Goal: Transaction & Acquisition: Download file/media

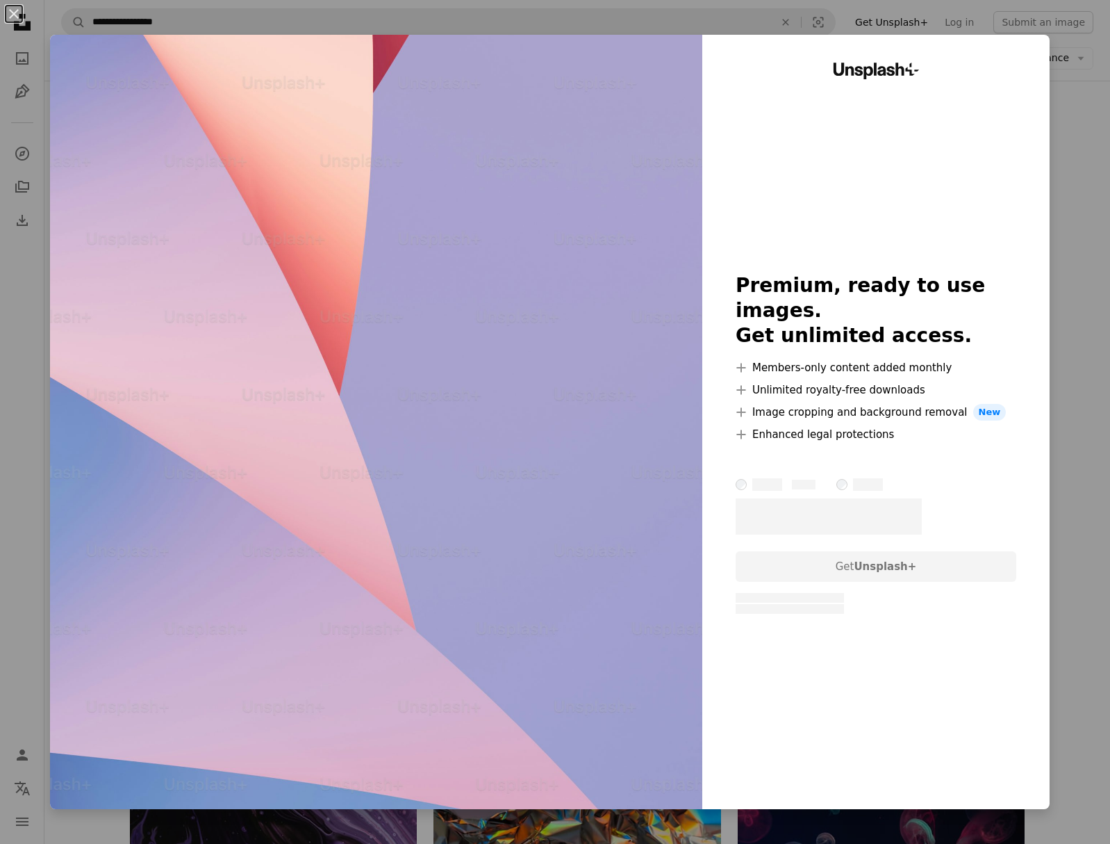
scroll to position [0, 163]
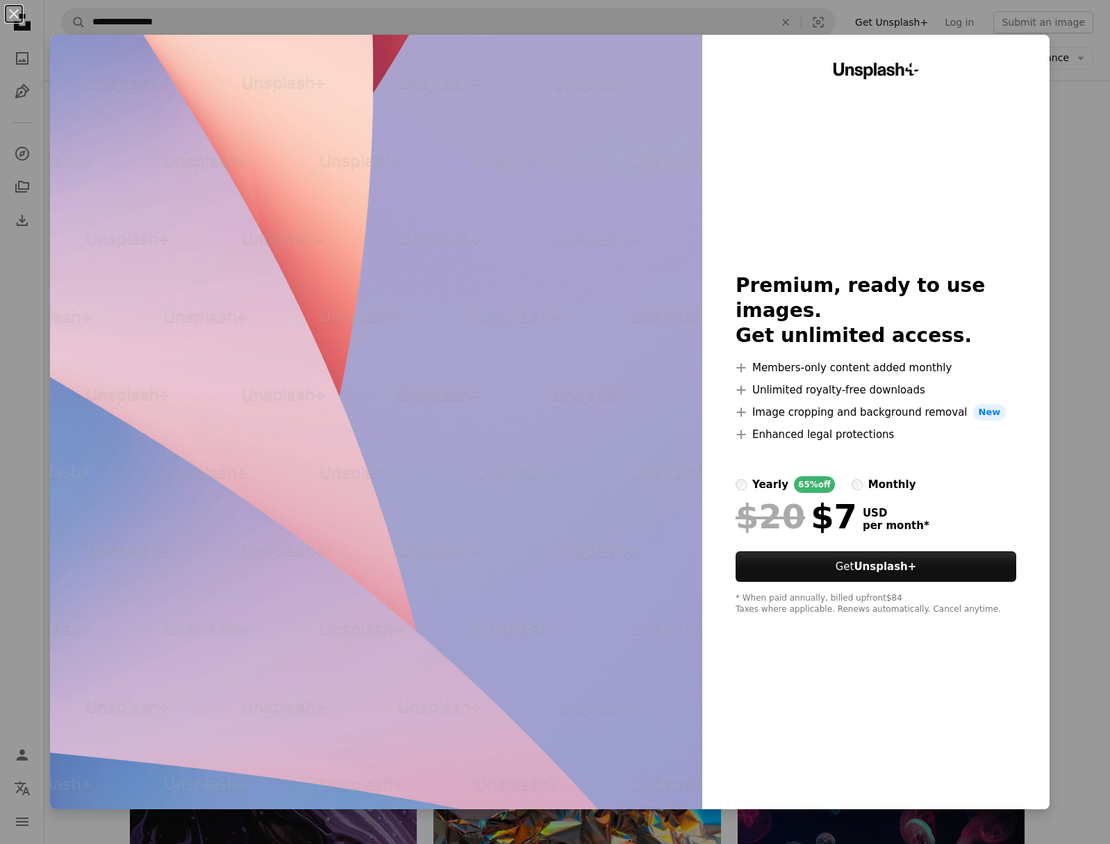
click at [1060, 125] on div "An X shape Unsplash+ Premium, ready to use images. Get unlimited access. A plus…" at bounding box center [555, 422] width 1110 height 844
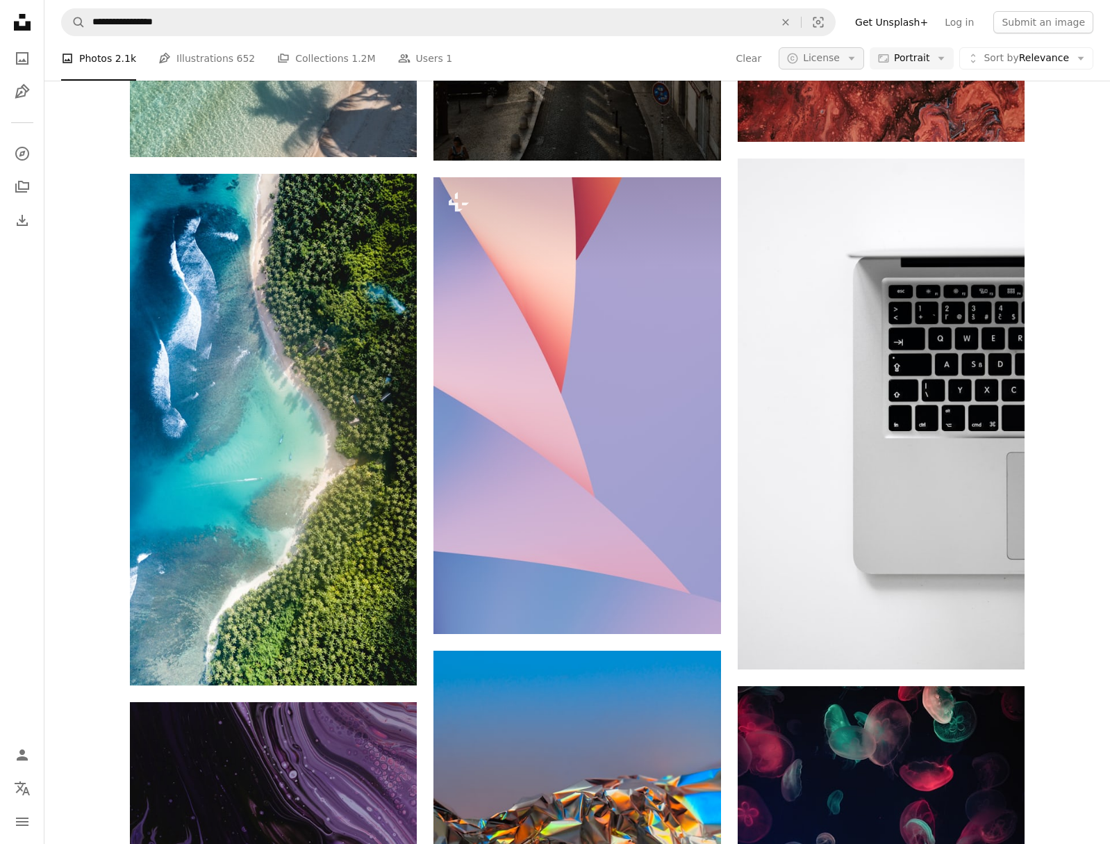
click at [799, 58] on icon "A copyright icon ©" at bounding box center [793, 58] width 13 height 13
click at [823, 163] on span "Free" at bounding box center [856, 170] width 85 height 14
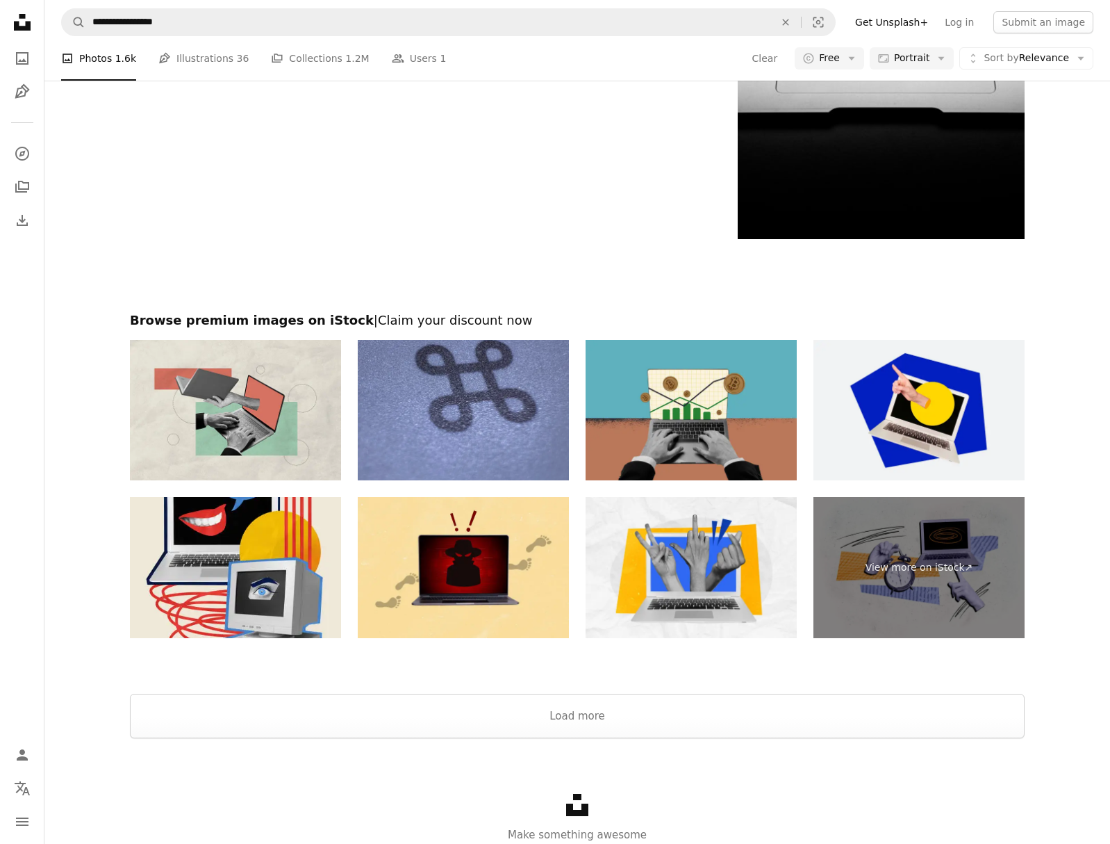
scroll to position [3715, 0]
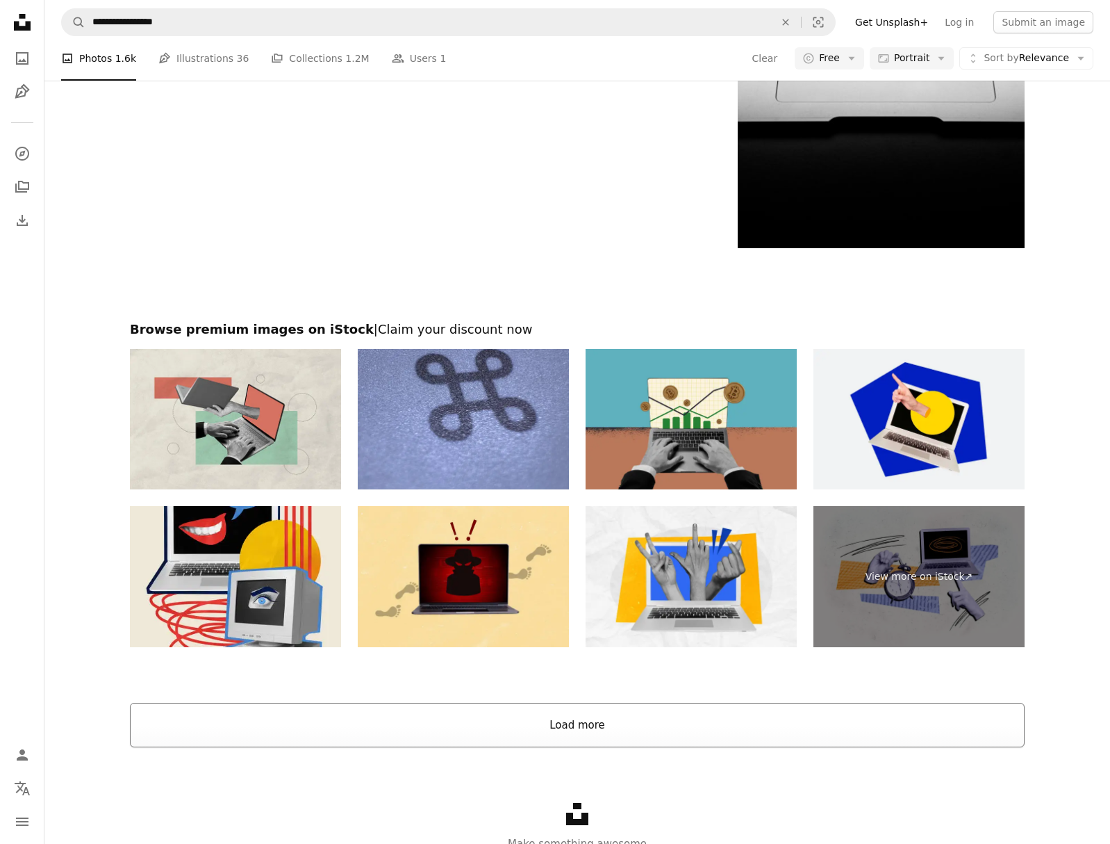
click at [554, 723] on button "Load more" at bounding box center [577, 725] width 895 height 44
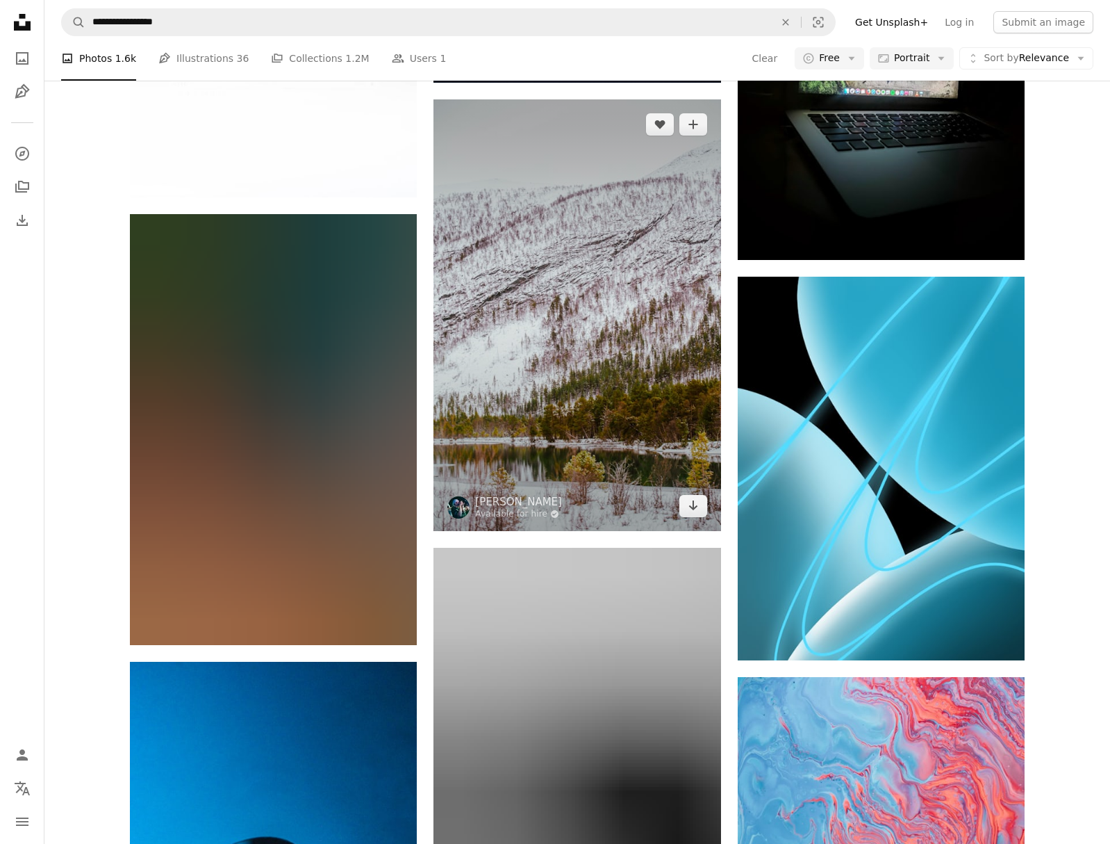
scroll to position [15500, 0]
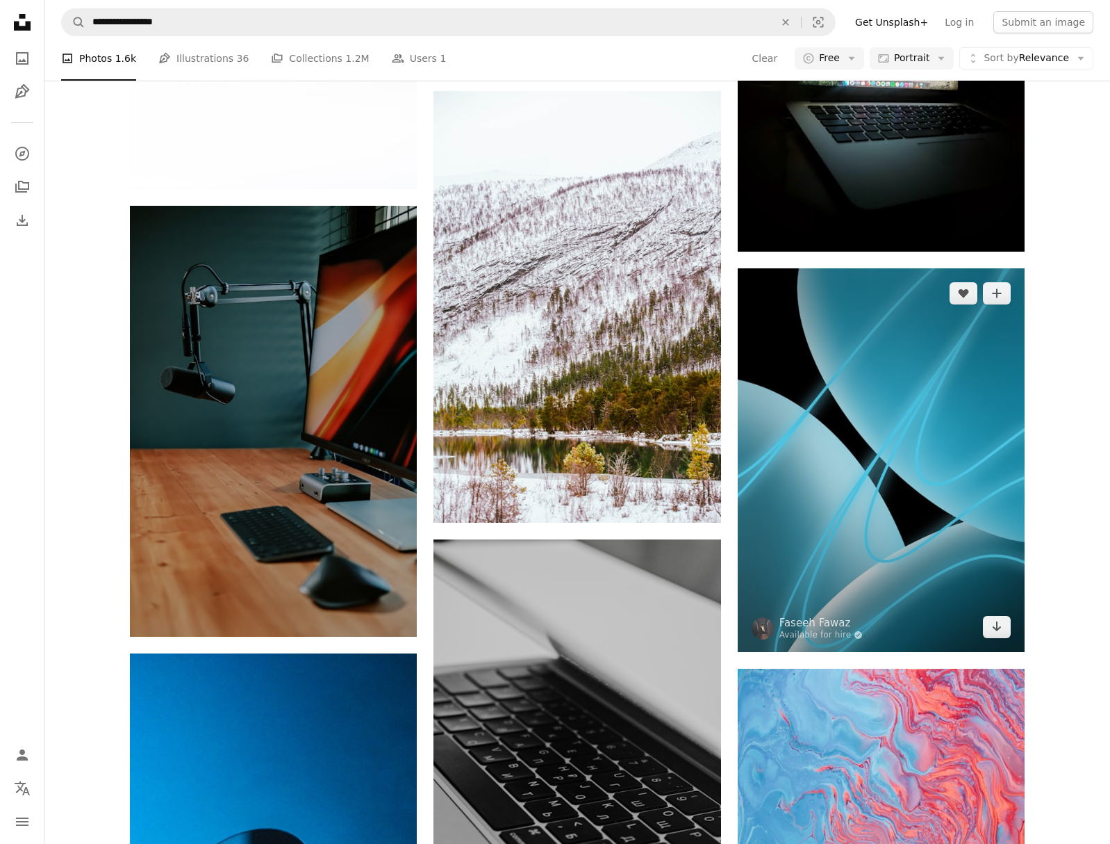
click at [1008, 498] on img at bounding box center [881, 459] width 287 height 383
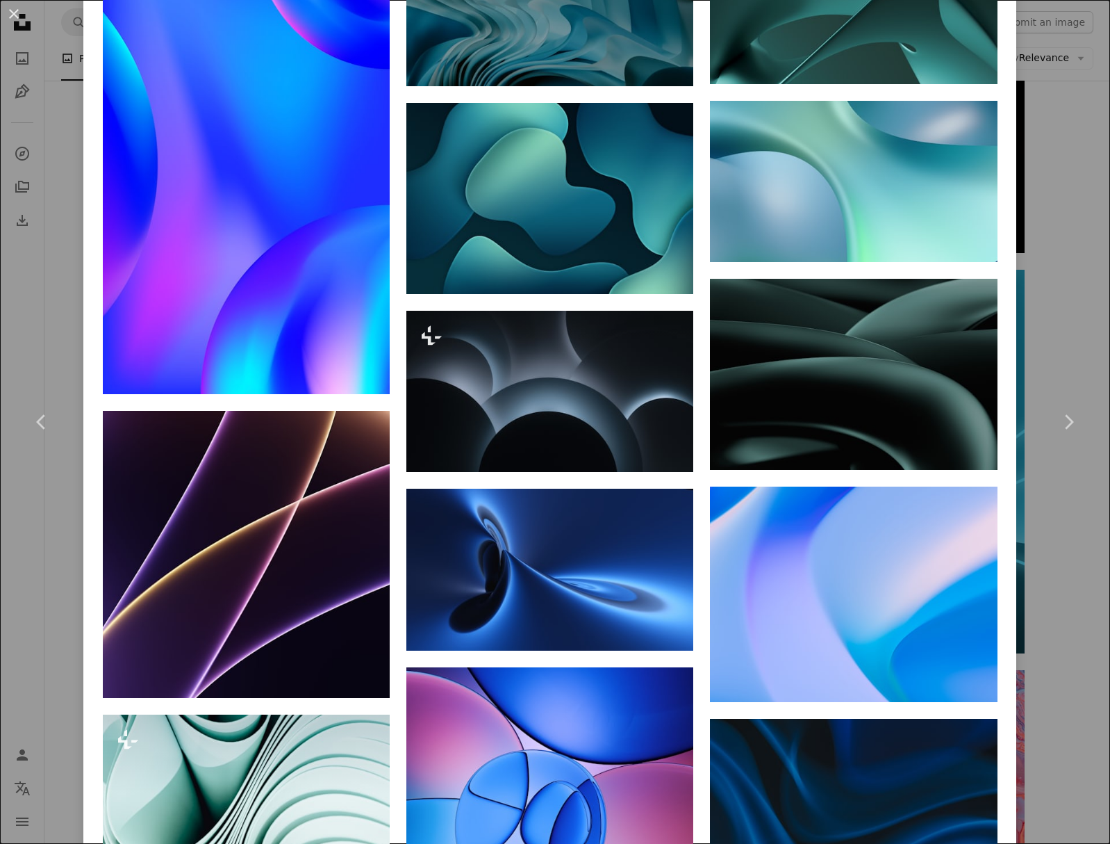
scroll to position [10508, 0]
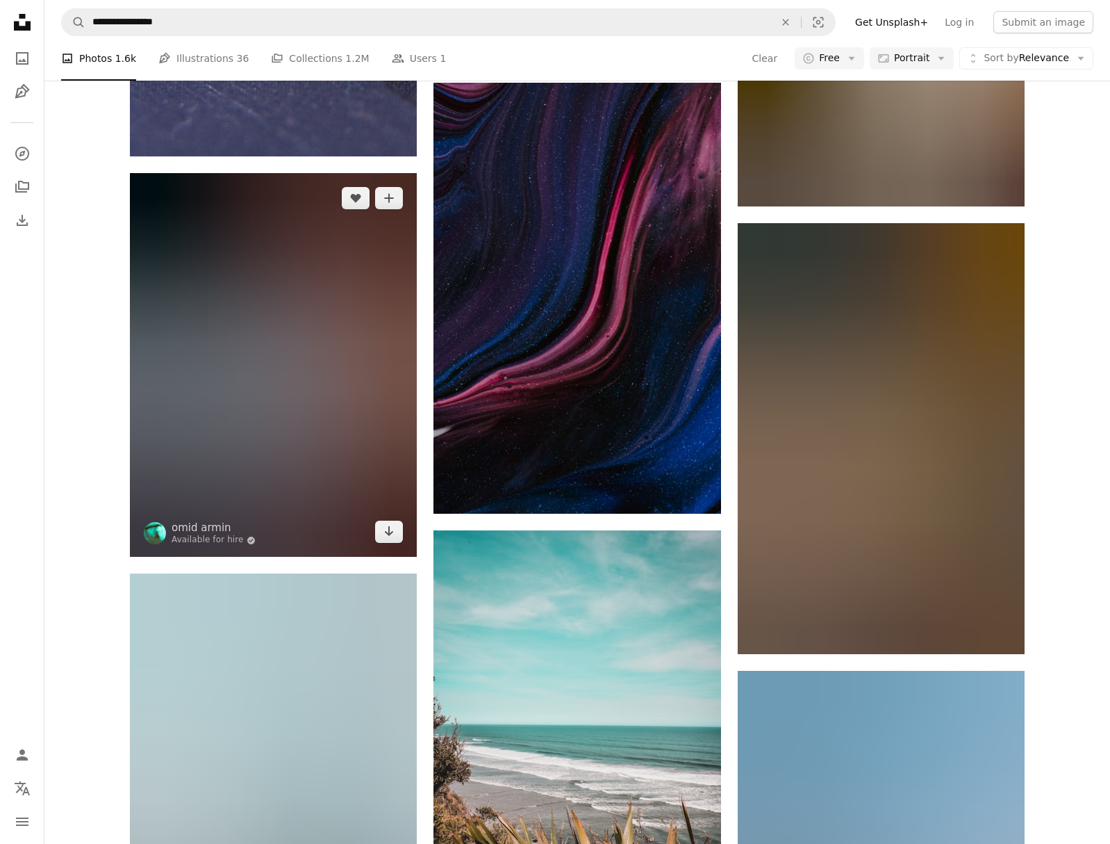
scroll to position [12593, 0]
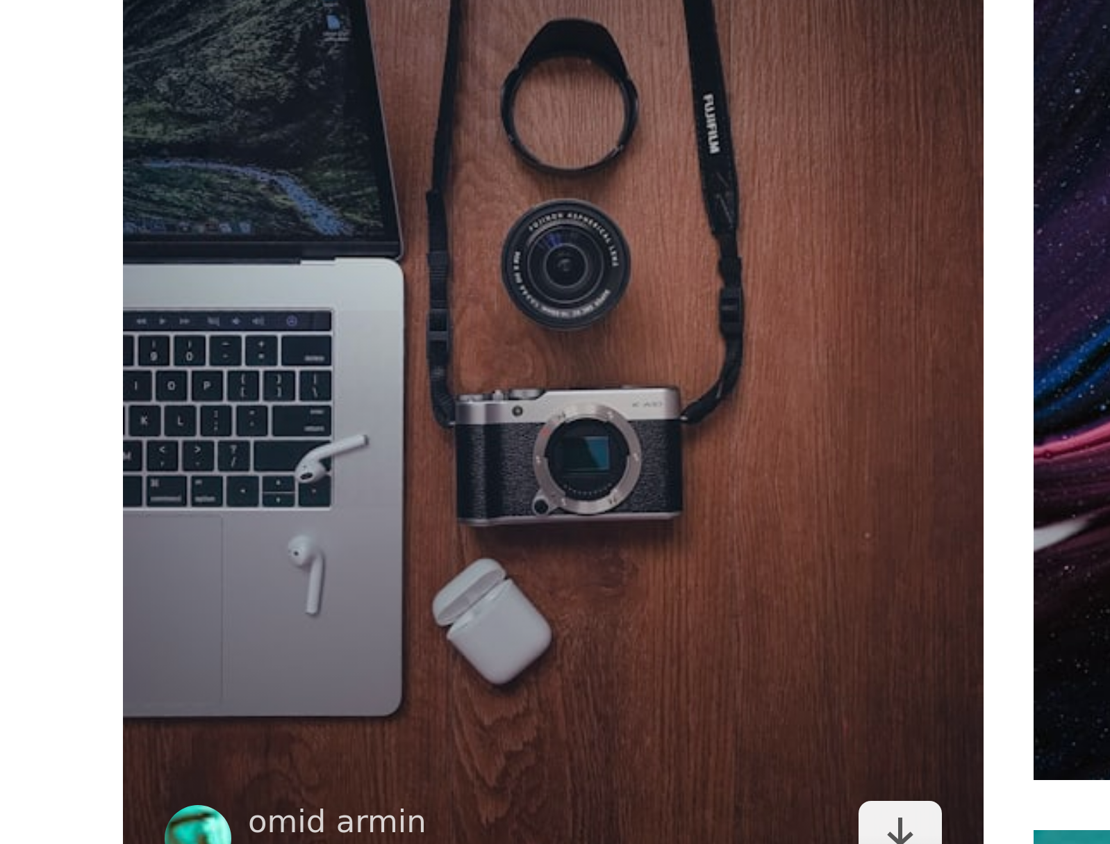
click at [204, 590] on img at bounding box center [273, 597] width 287 height 383
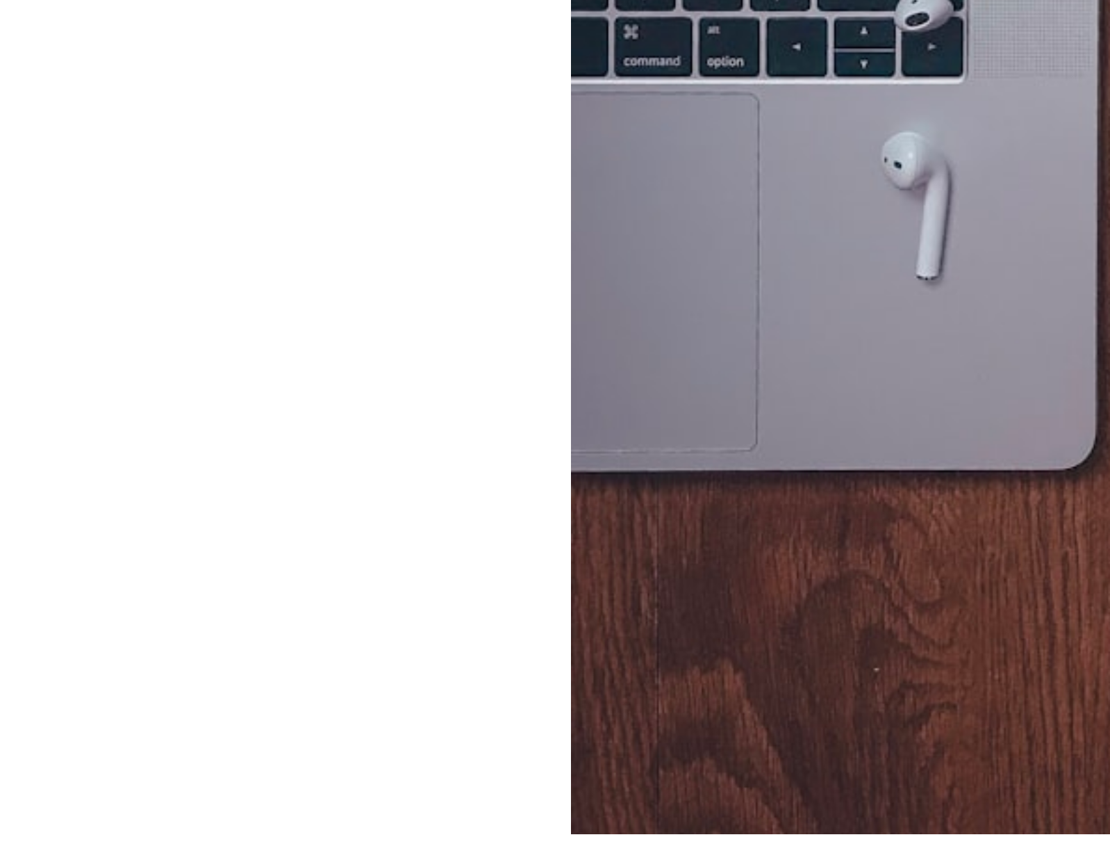
click at [390, 596] on img "Zoom in on this image" at bounding box center [549, 422] width 541 height 722
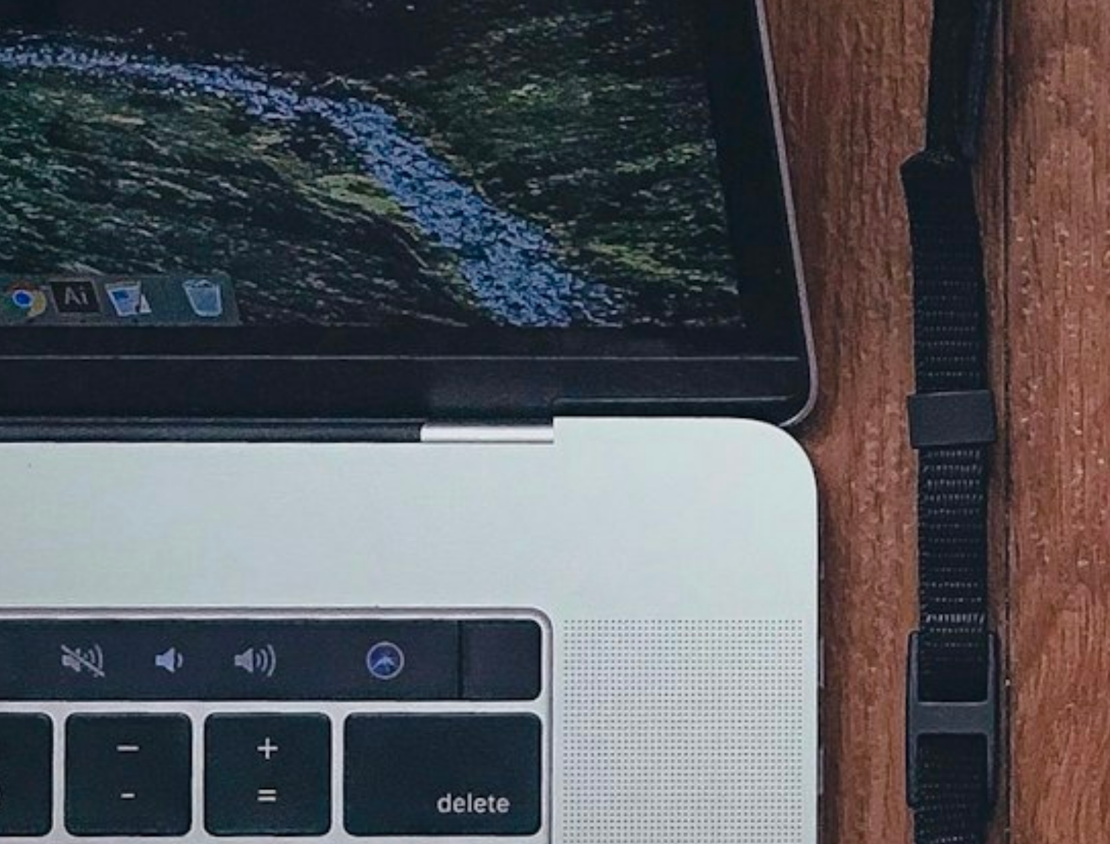
scroll to position [320, 0]
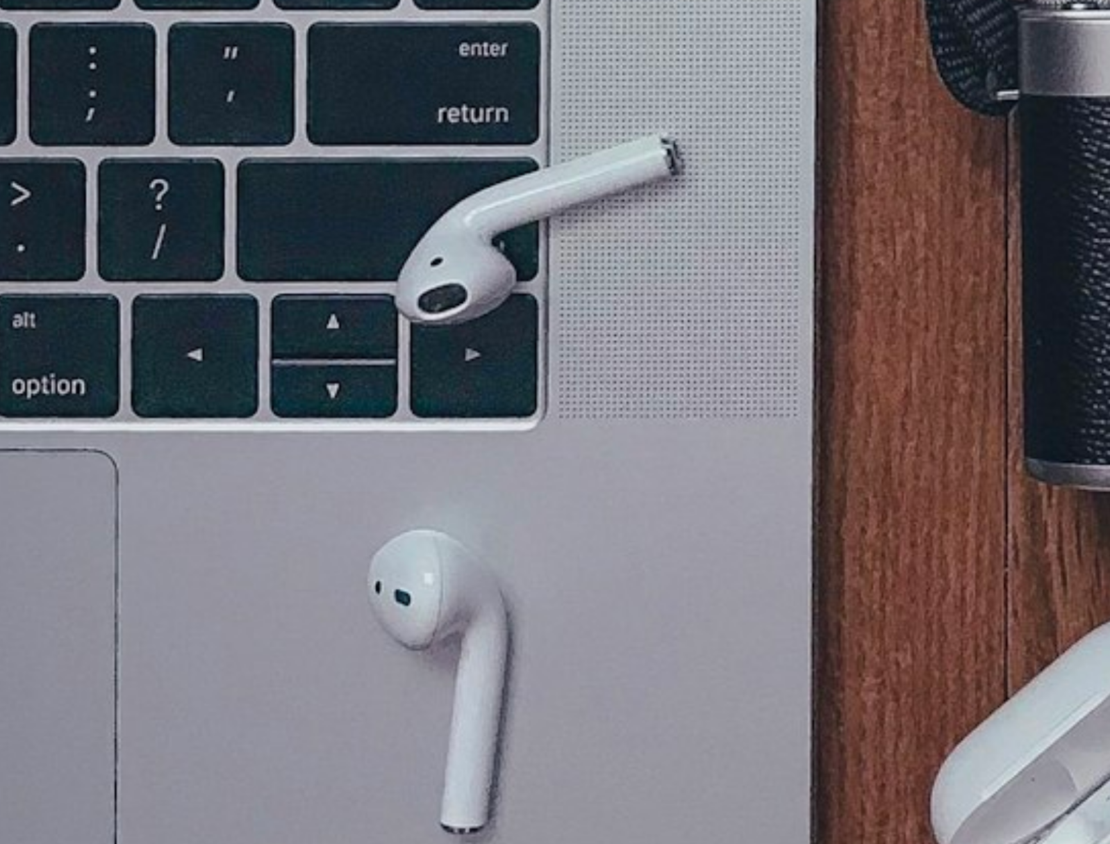
click at [390, 596] on img "Zoom out on this image" at bounding box center [555, 421] width 1112 height 1484
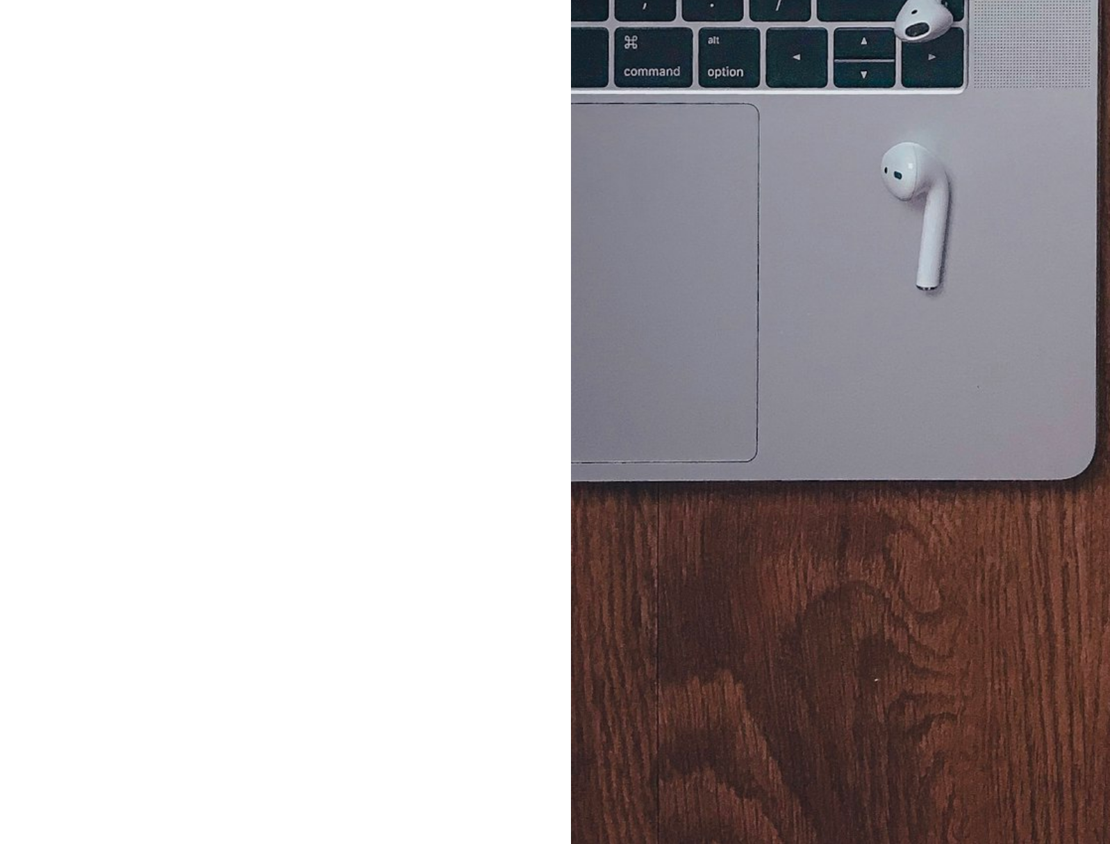
click at [390, 593] on img "Zoom in on this image" at bounding box center [549, 422] width 541 height 722
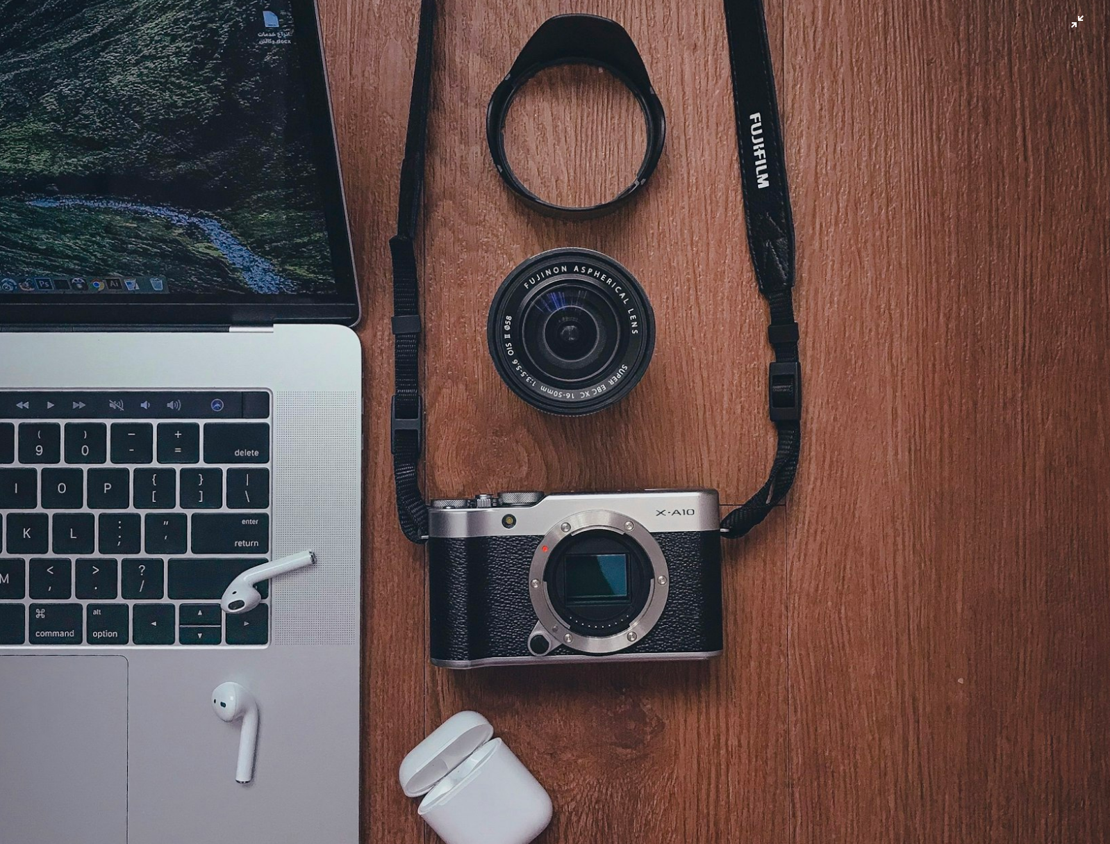
click at [745, 88] on img "Zoom out on this image" at bounding box center [555, 421] width 1112 height 1484
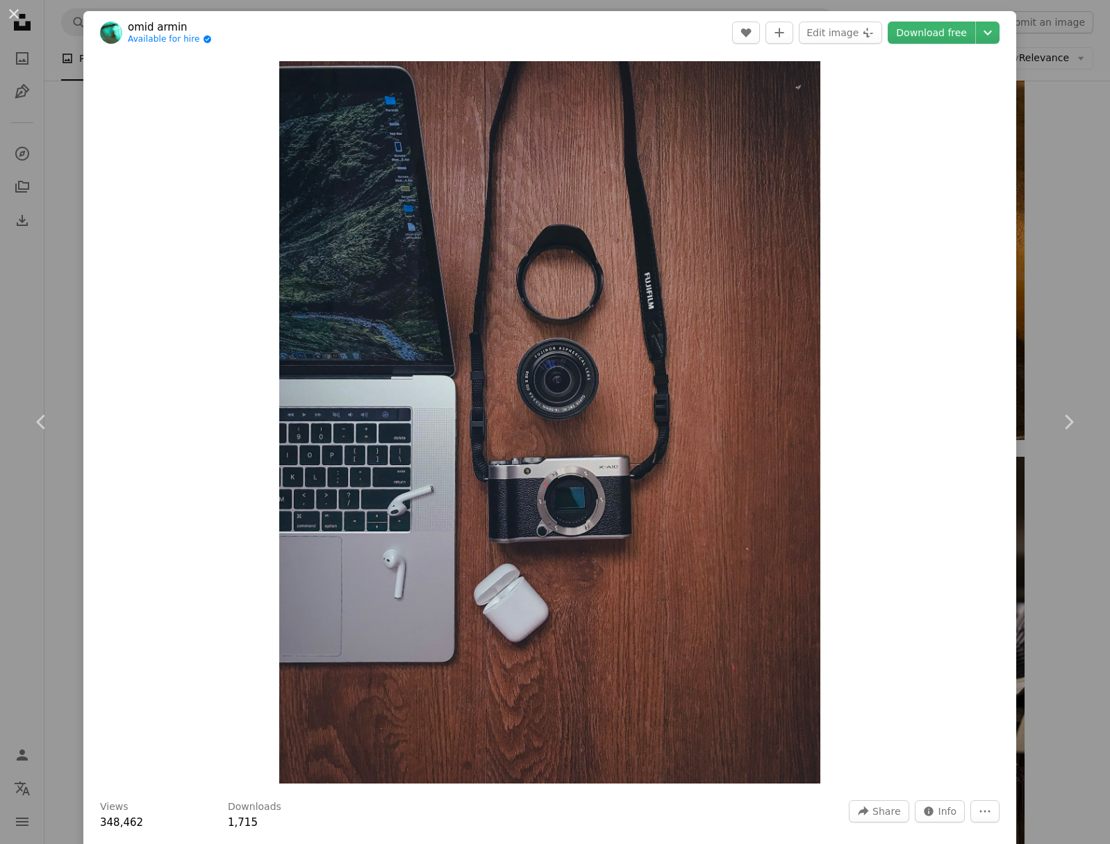
drag, startPoint x: 1042, startPoint y: 223, endPoint x: 438, endPoint y: 579, distance: 701.4
click at [1046, 222] on div "An X shape Chevron left Chevron right omid armin Available for hire A checkmark…" at bounding box center [555, 422] width 1110 height 844
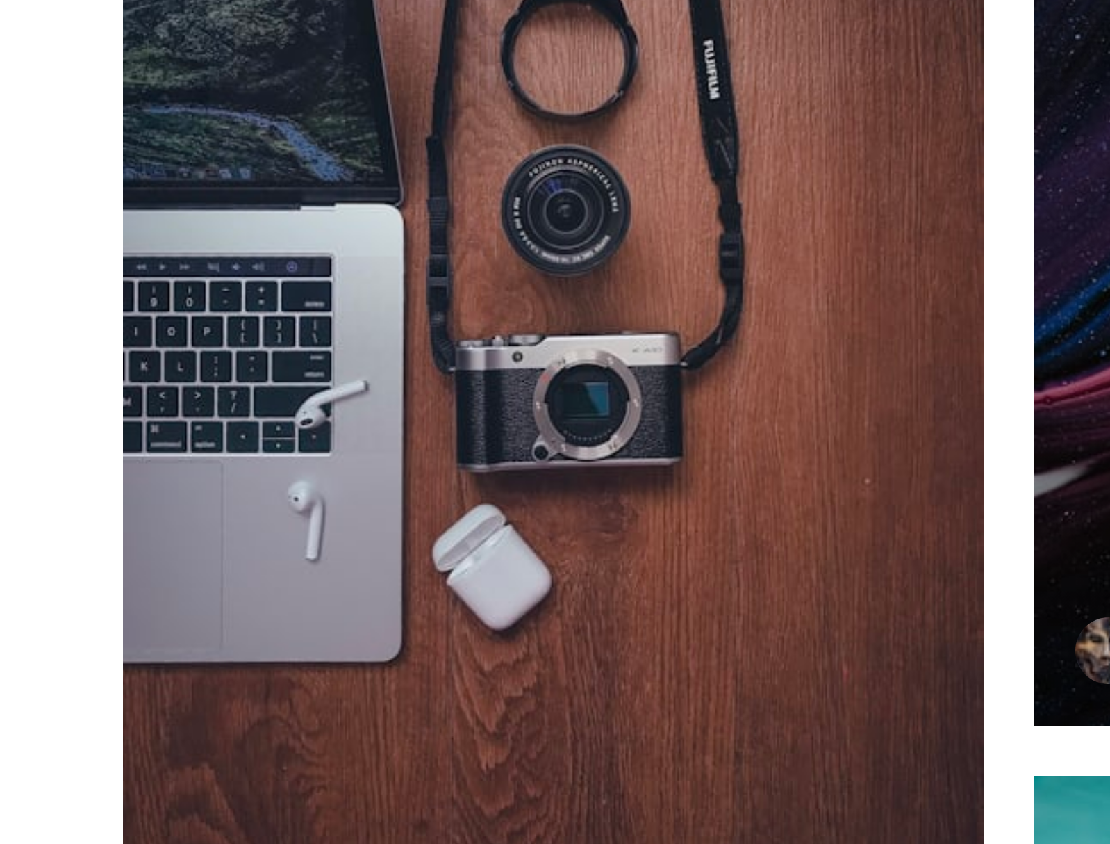
click at [438, 579] on img at bounding box center [577, 531] width 287 height 431
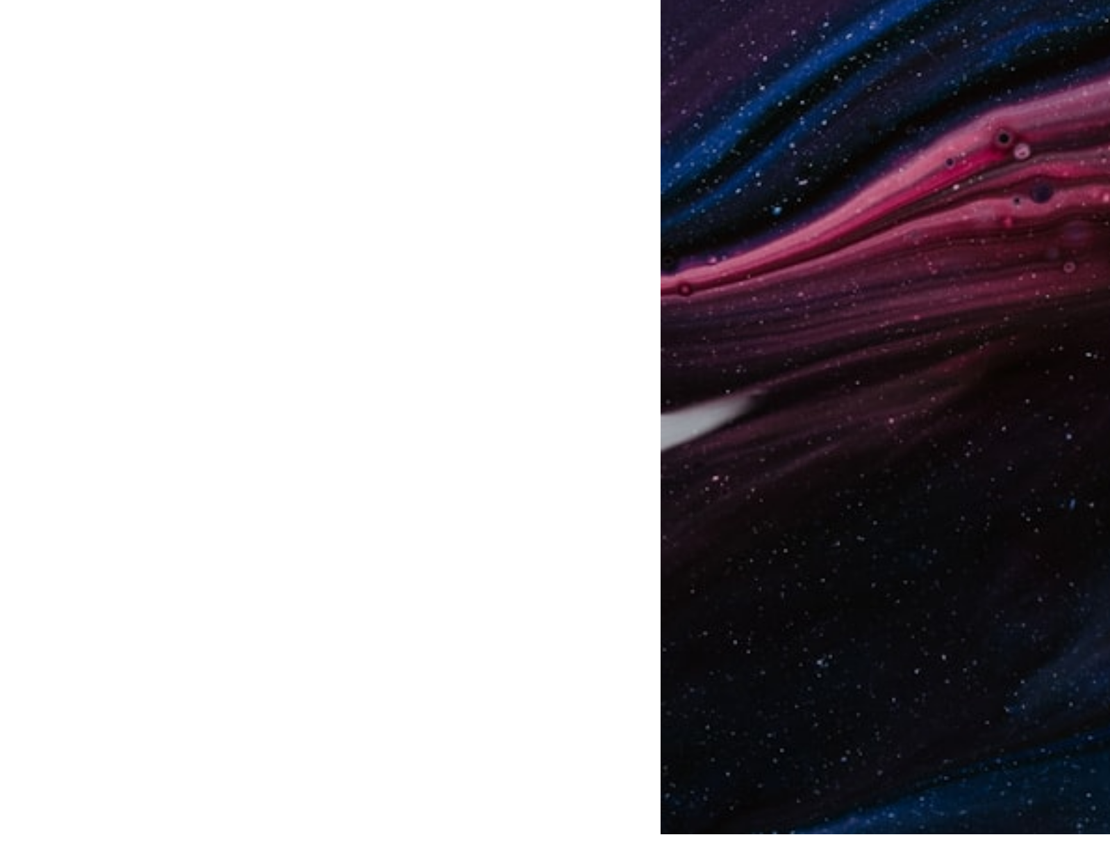
click at [123, 557] on div "Zoom in" at bounding box center [549, 422] width 933 height 736
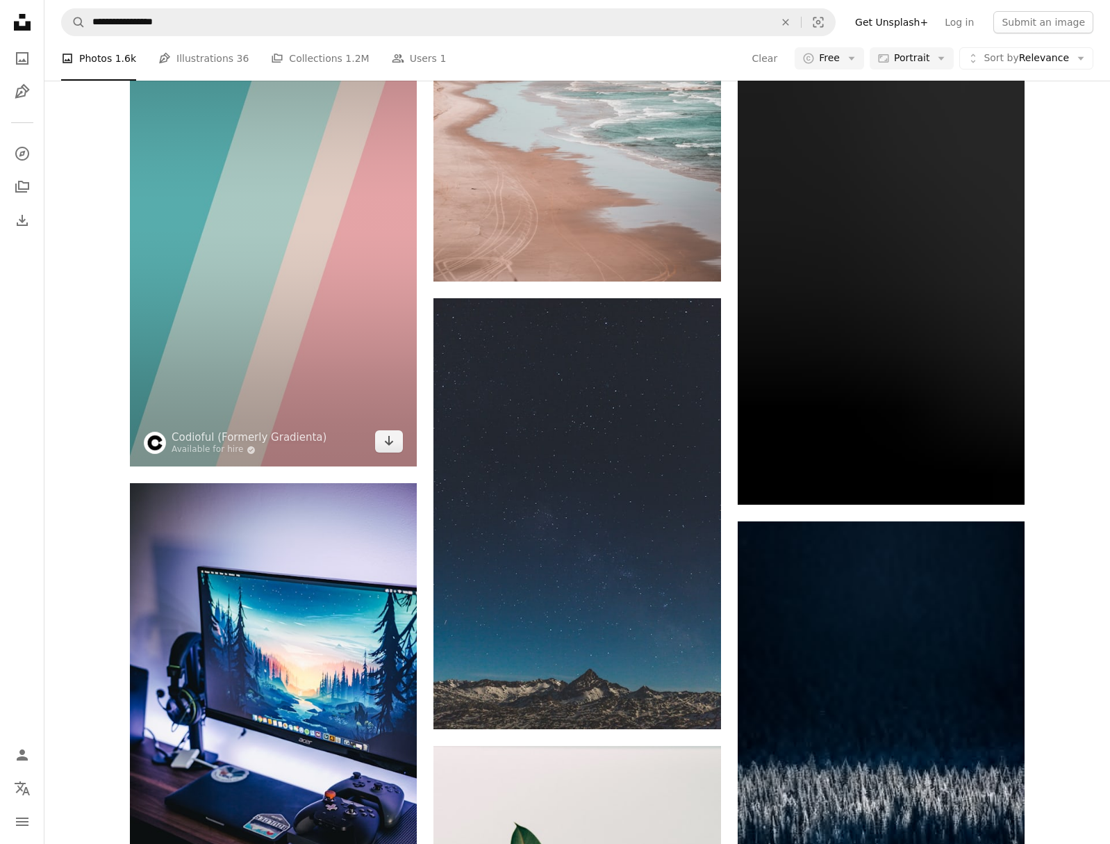
scroll to position [13798, 0]
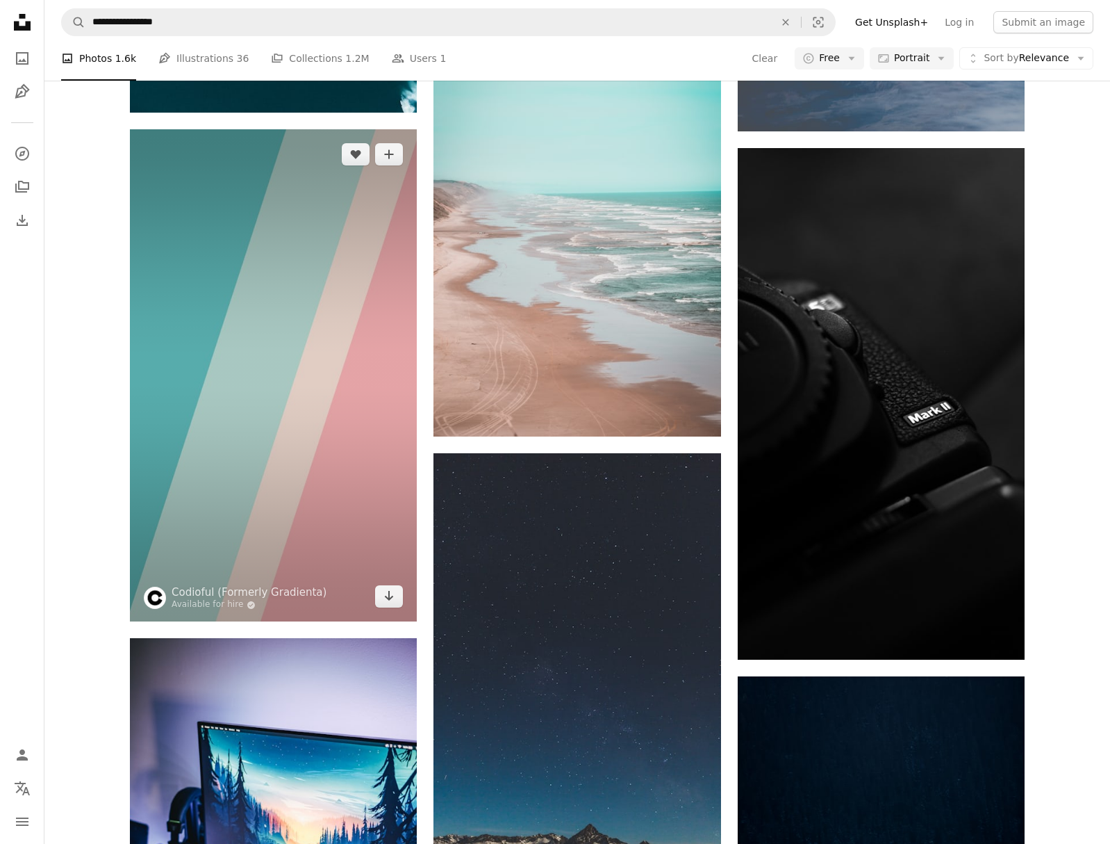
click at [253, 279] on img at bounding box center [273, 375] width 287 height 492
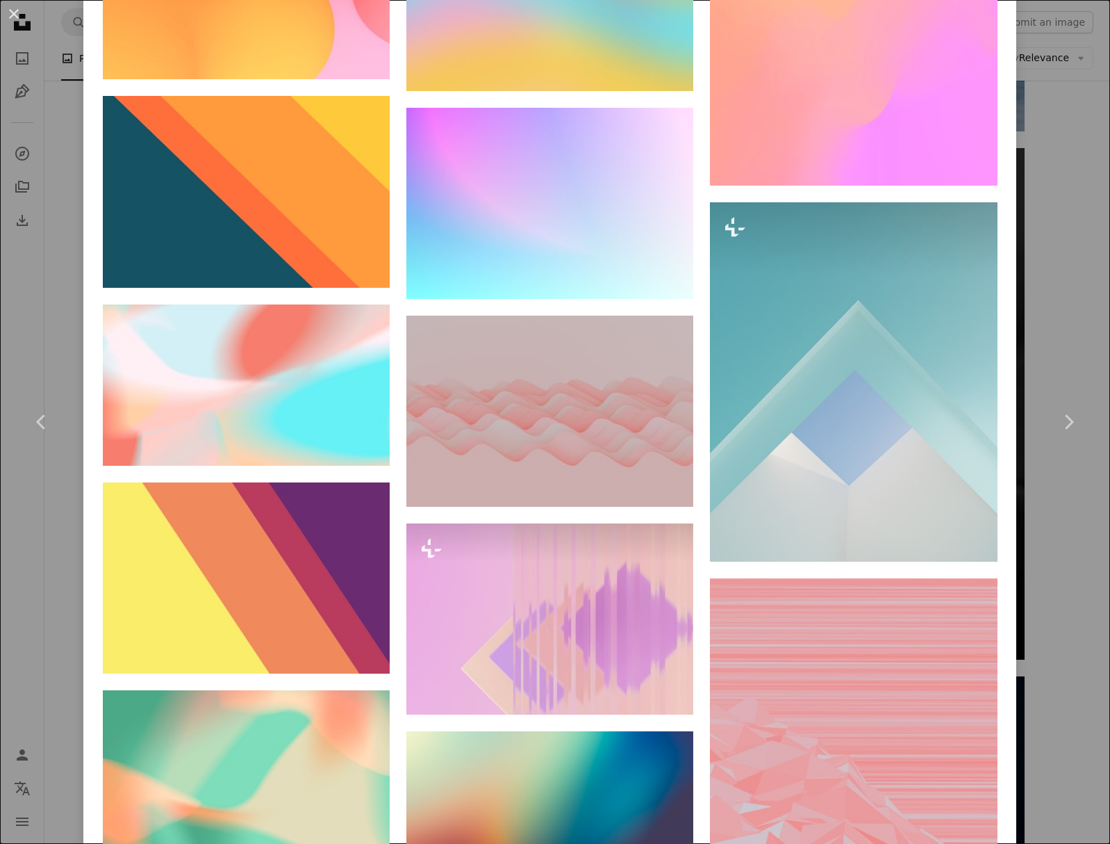
scroll to position [7356, 0]
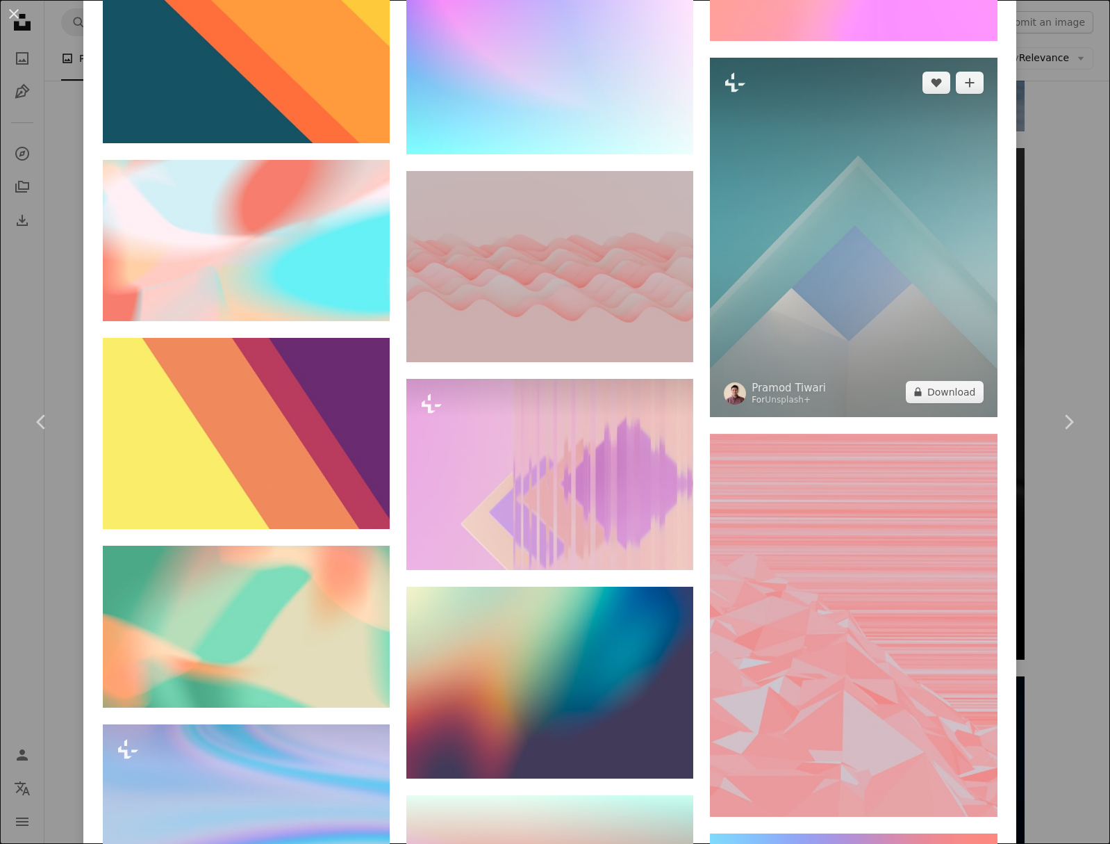
click at [774, 210] on img at bounding box center [853, 237] width 287 height 359
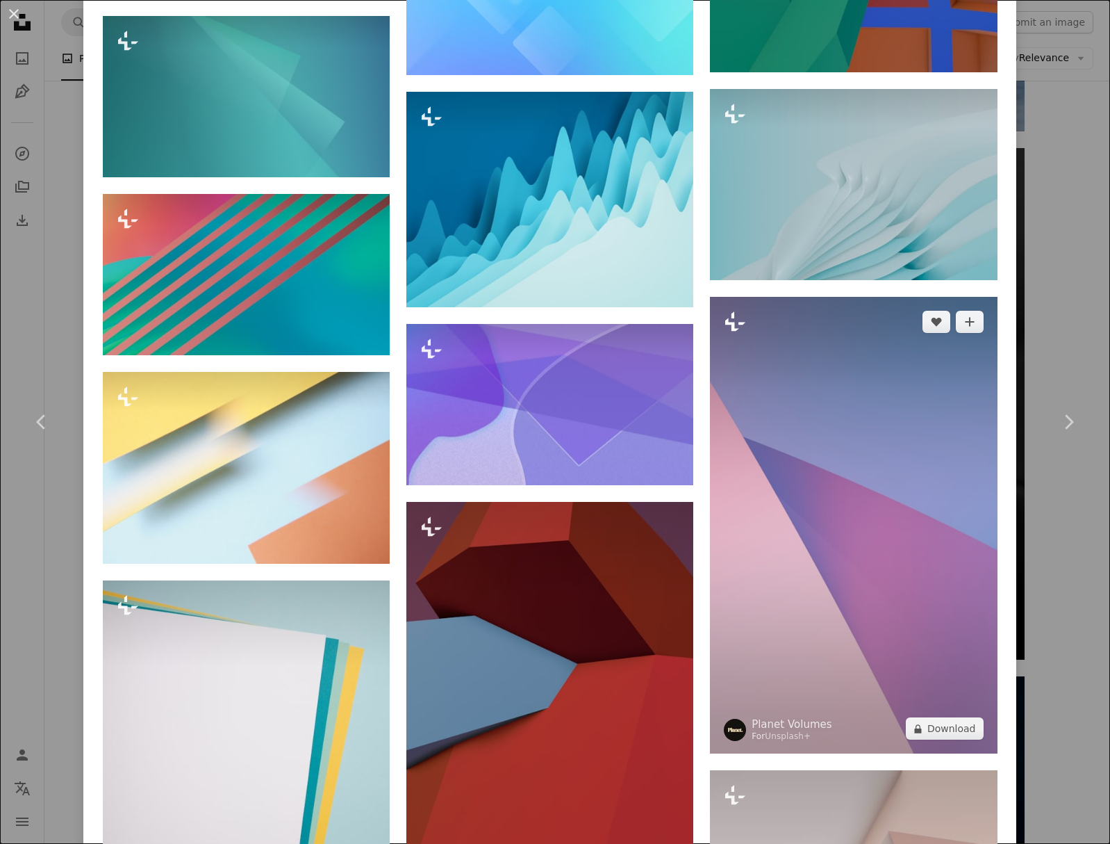
scroll to position [3906, 0]
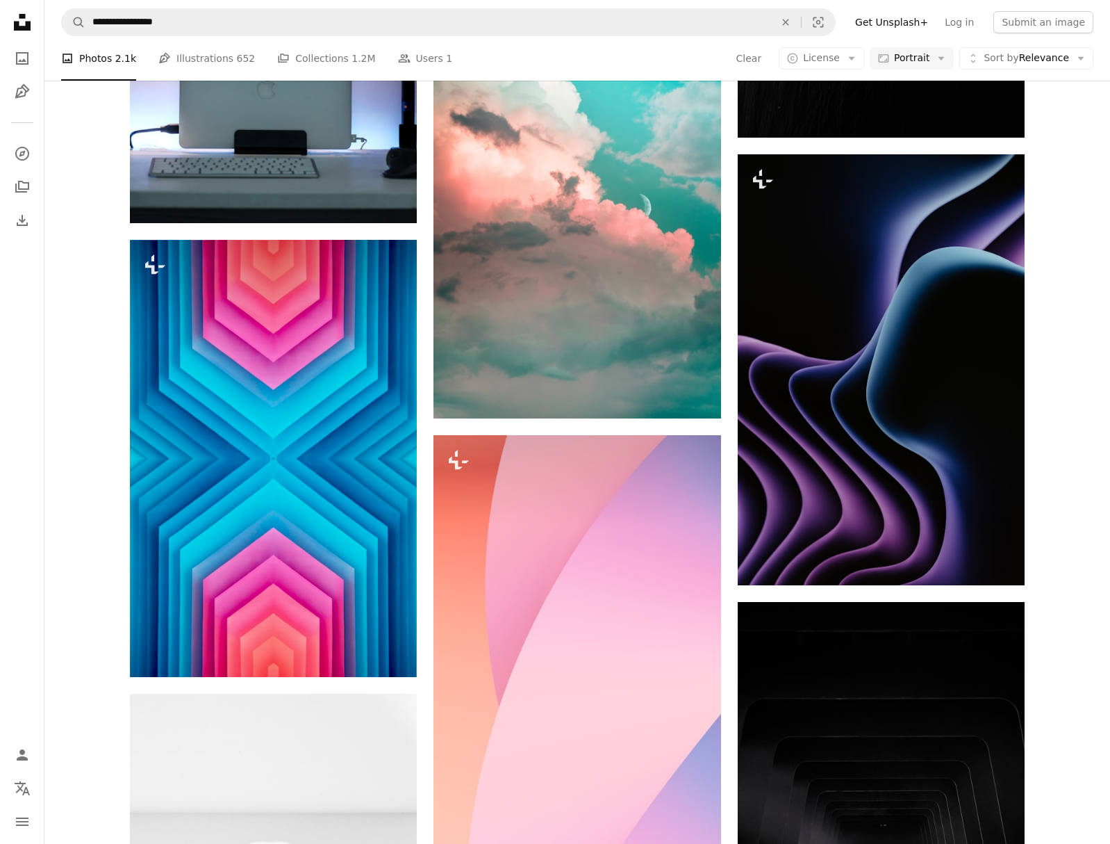
scroll to position [11706, 0]
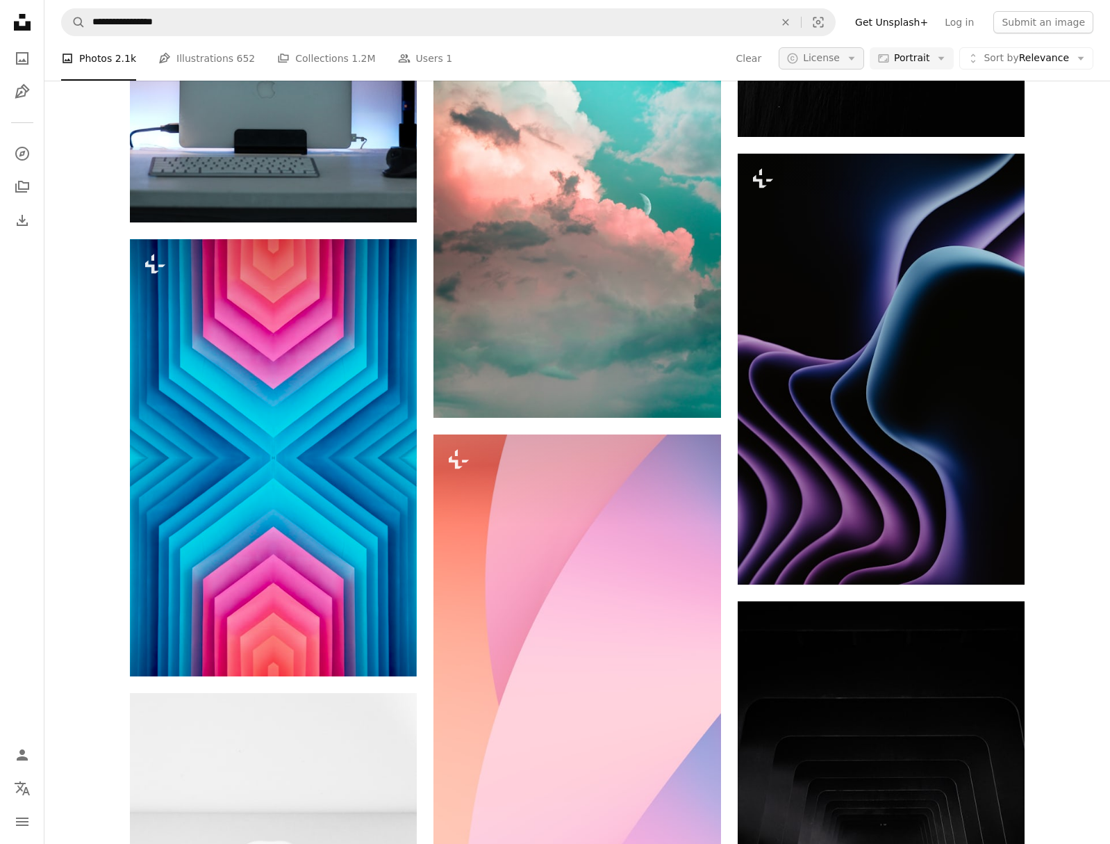
click at [837, 67] on div "A photo Photos 2.1k Pen Tool Illustrations 652 A stack of folders Collections 1…" at bounding box center [577, 58] width 1033 height 44
click at [836, 65] on button "A copyright icon © License Arrow down" at bounding box center [821, 58] width 85 height 22
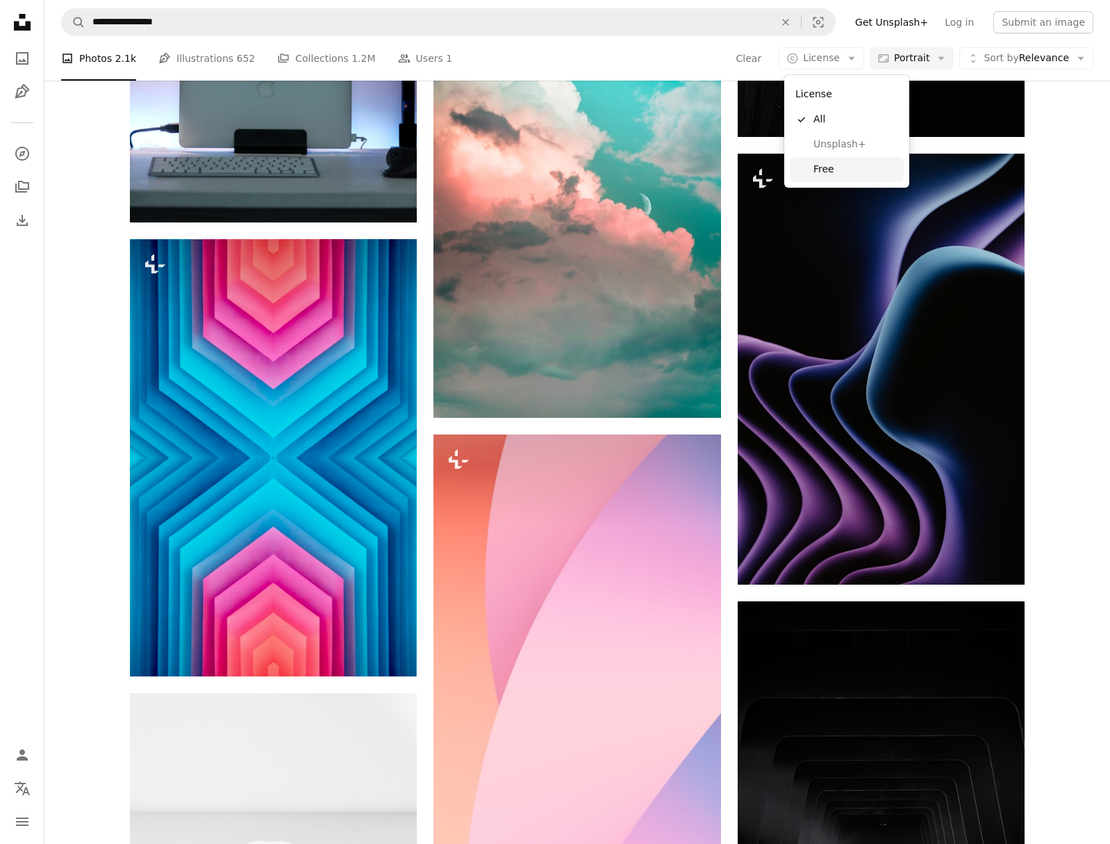
click at [831, 163] on span "Free" at bounding box center [856, 170] width 85 height 14
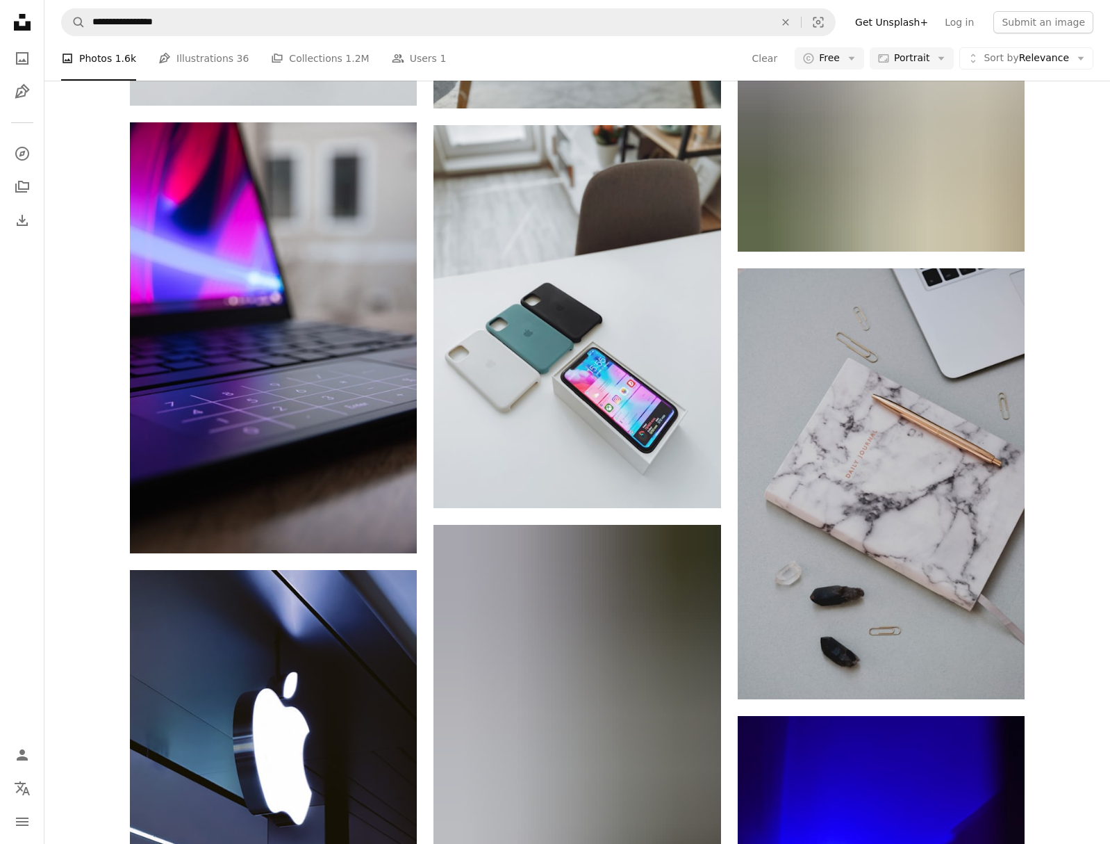
scroll to position [35474, 0]
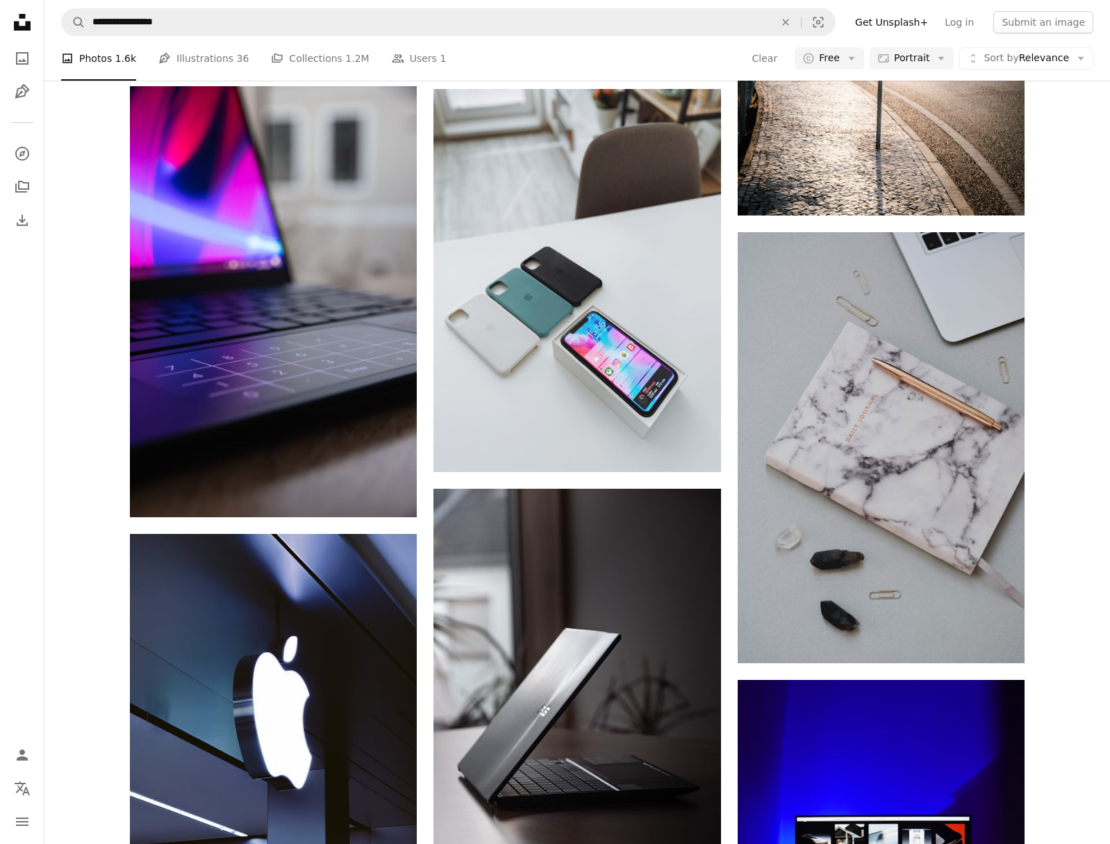
click at [50, 45] on div "A photo Photos 1.6k Pen Tool Illustrations 36 A stack of folders Collections 1.…" at bounding box center [577, 58] width 1066 height 44
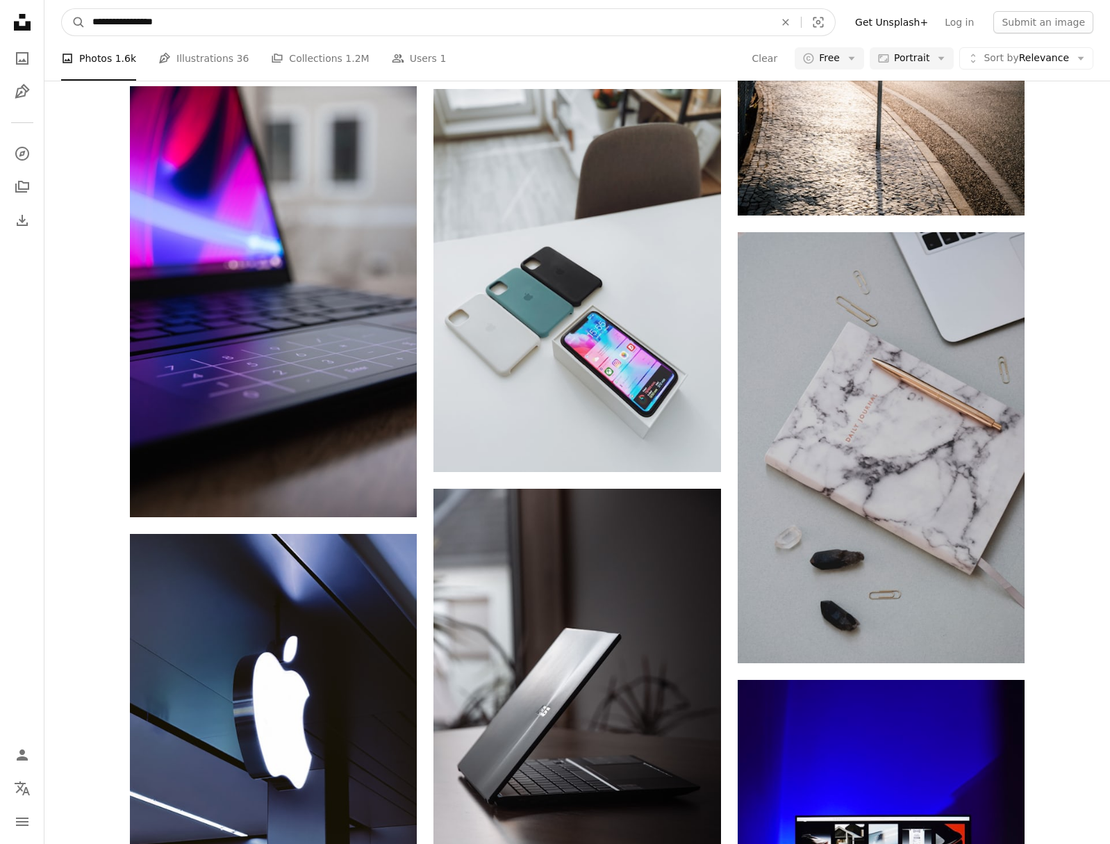
click at [197, 24] on input "**********" at bounding box center [427, 22] width 685 height 26
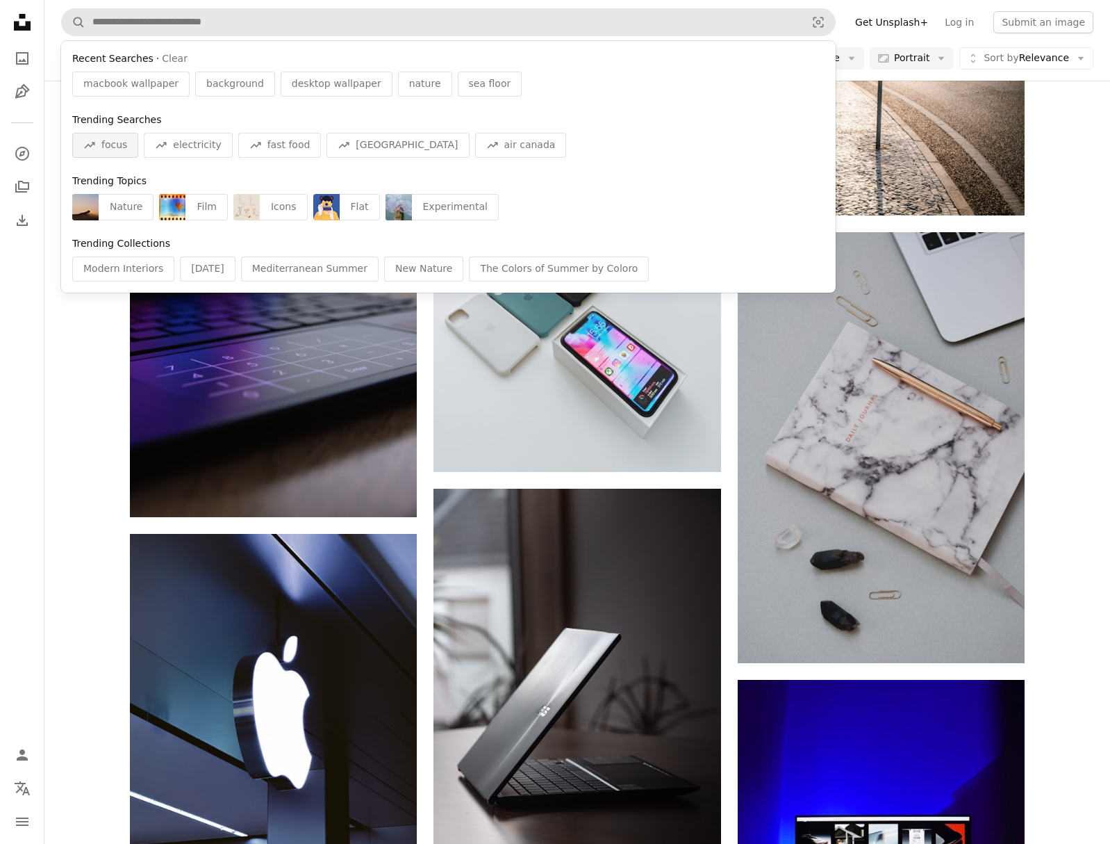
click at [115, 148] on span "focus" at bounding box center [114, 145] width 26 height 14
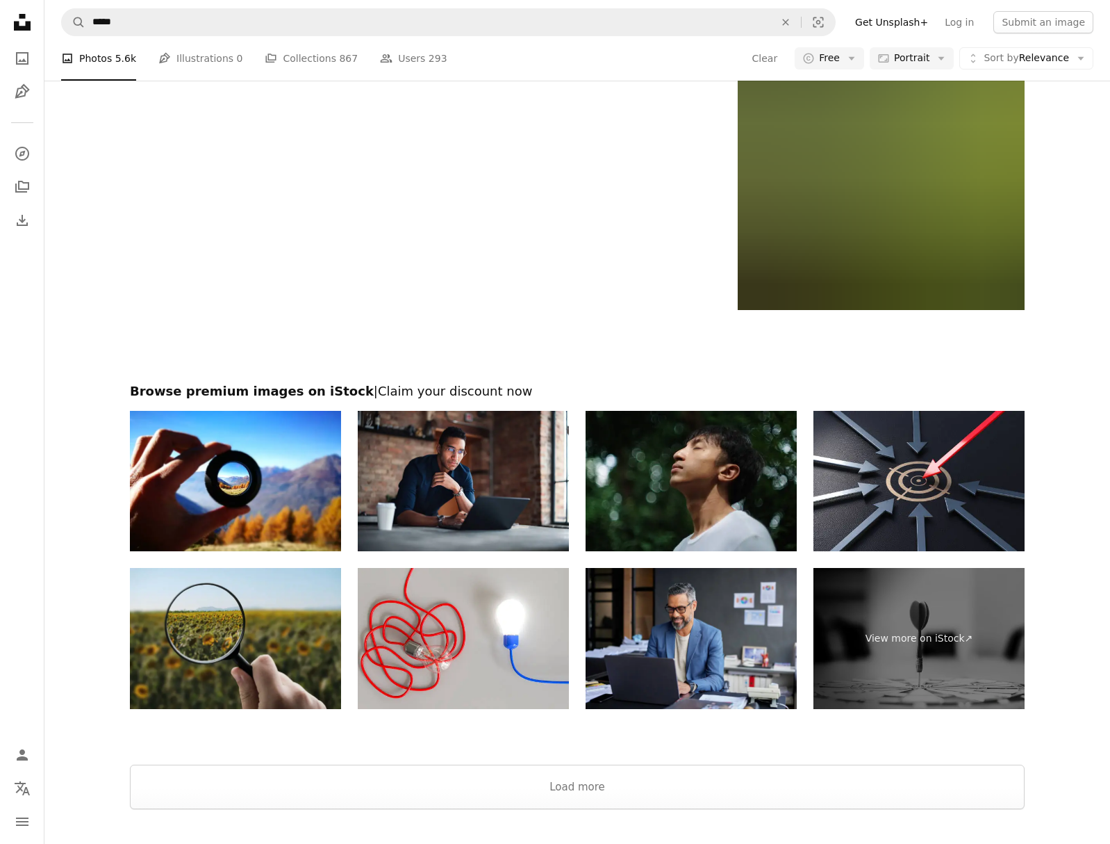
scroll to position [3478, 0]
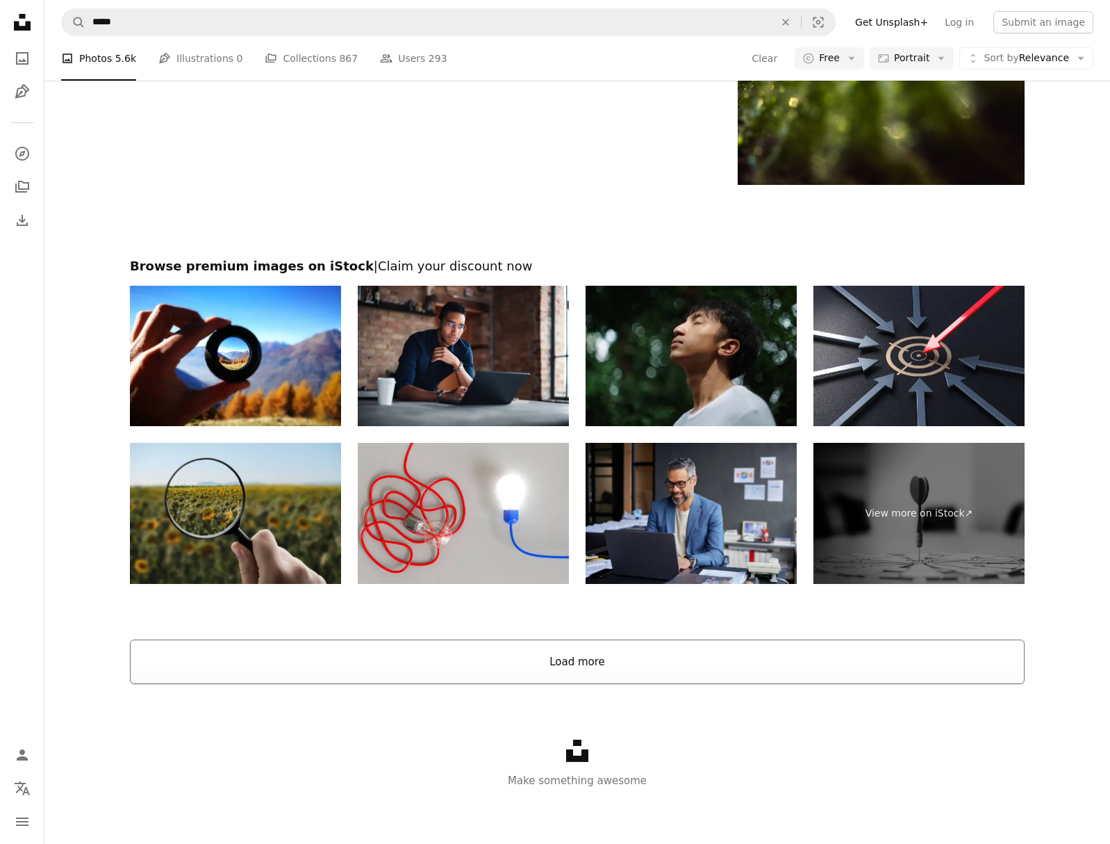
click at [654, 674] on button "Load more" at bounding box center [577, 661] width 895 height 44
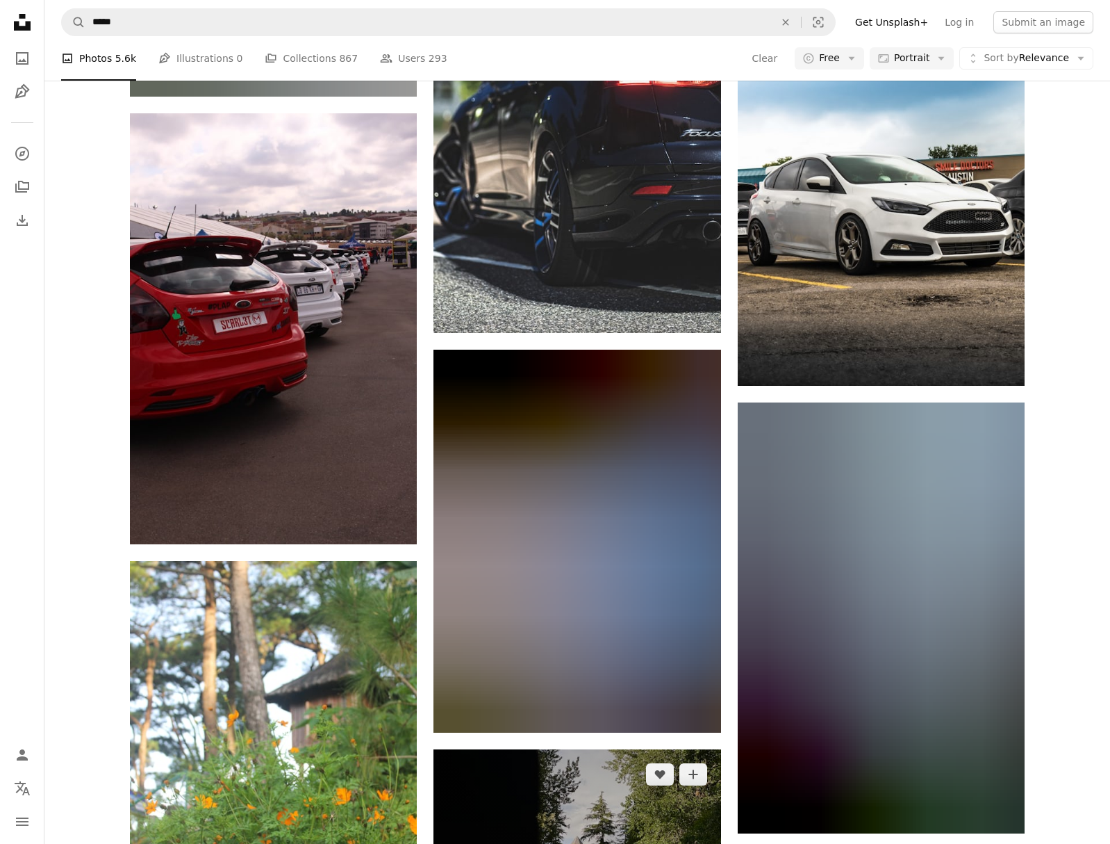
scroll to position [10181, 0]
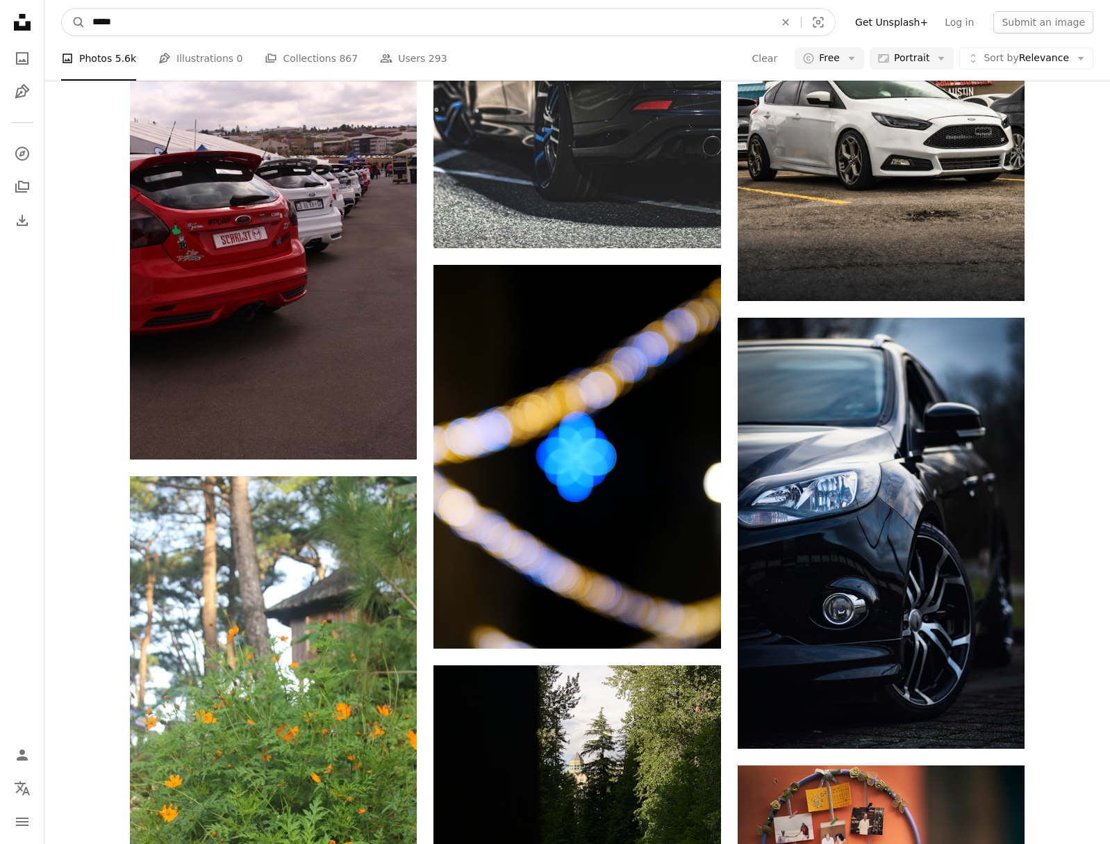
click at [152, 27] on input "*****" at bounding box center [427, 22] width 685 height 26
click at [152, 26] on input "*****" at bounding box center [427, 22] width 685 height 26
type input "**********"
click button "A magnifying glass" at bounding box center [74, 22] width 24 height 26
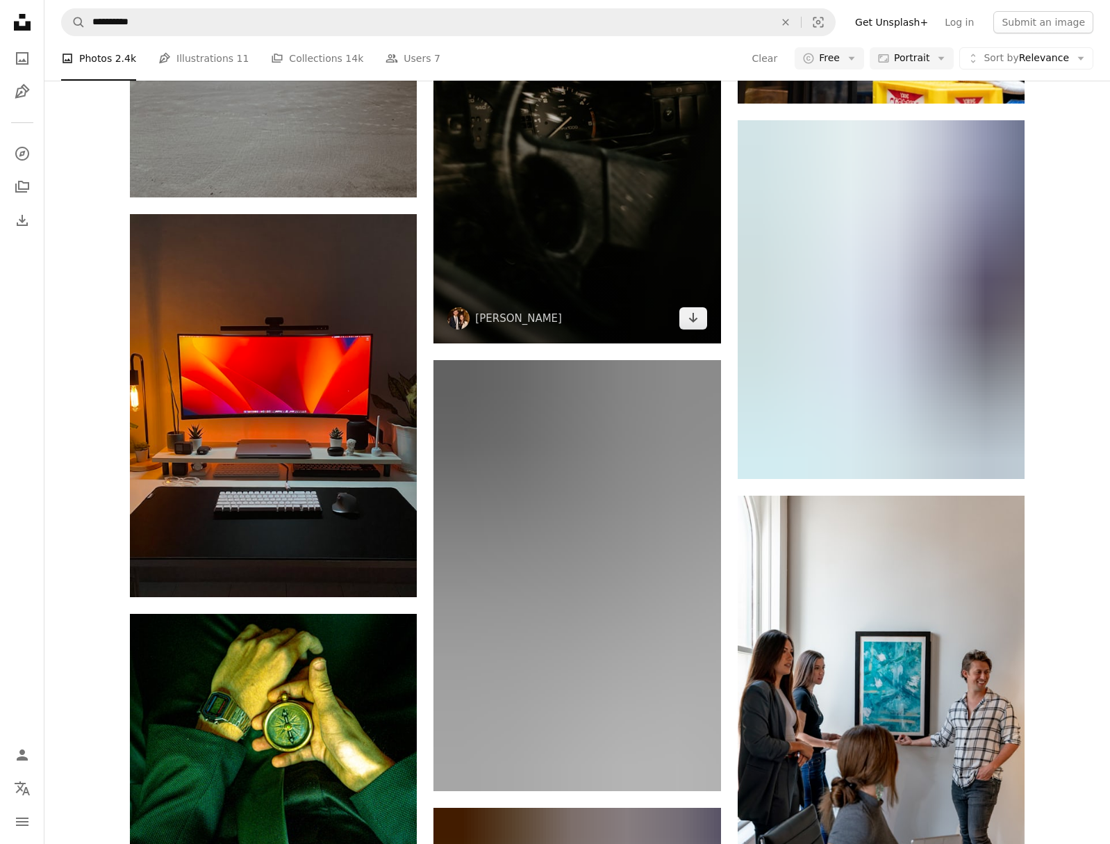
scroll to position [8814, 0]
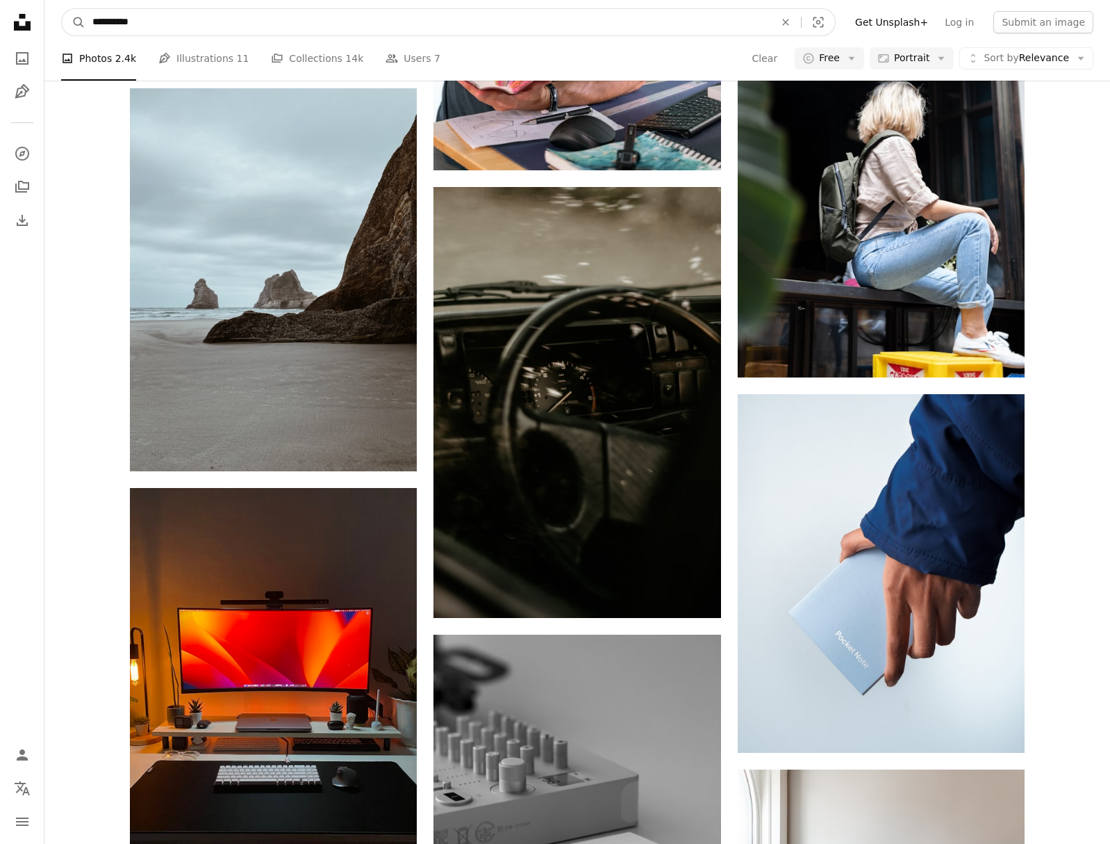
click at [249, 25] on input "**********" at bounding box center [427, 22] width 685 height 26
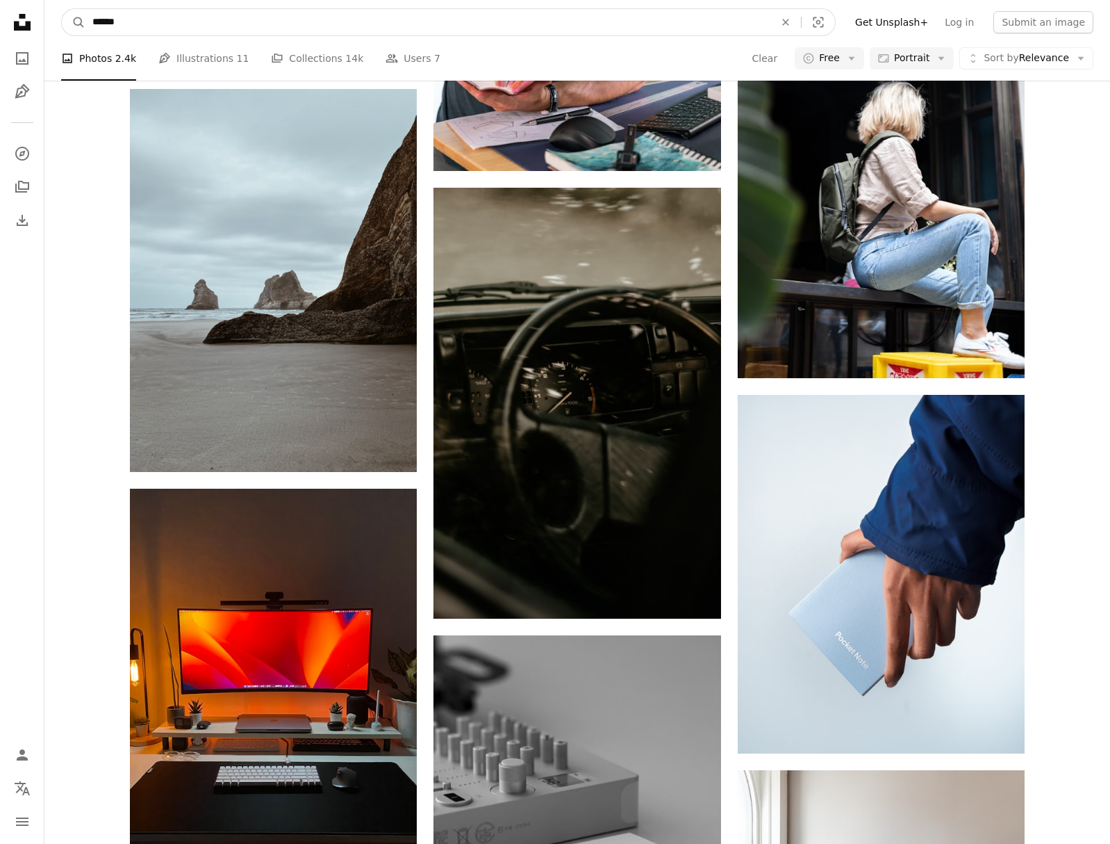
type input "*******"
click button "A magnifying glass" at bounding box center [74, 22] width 24 height 26
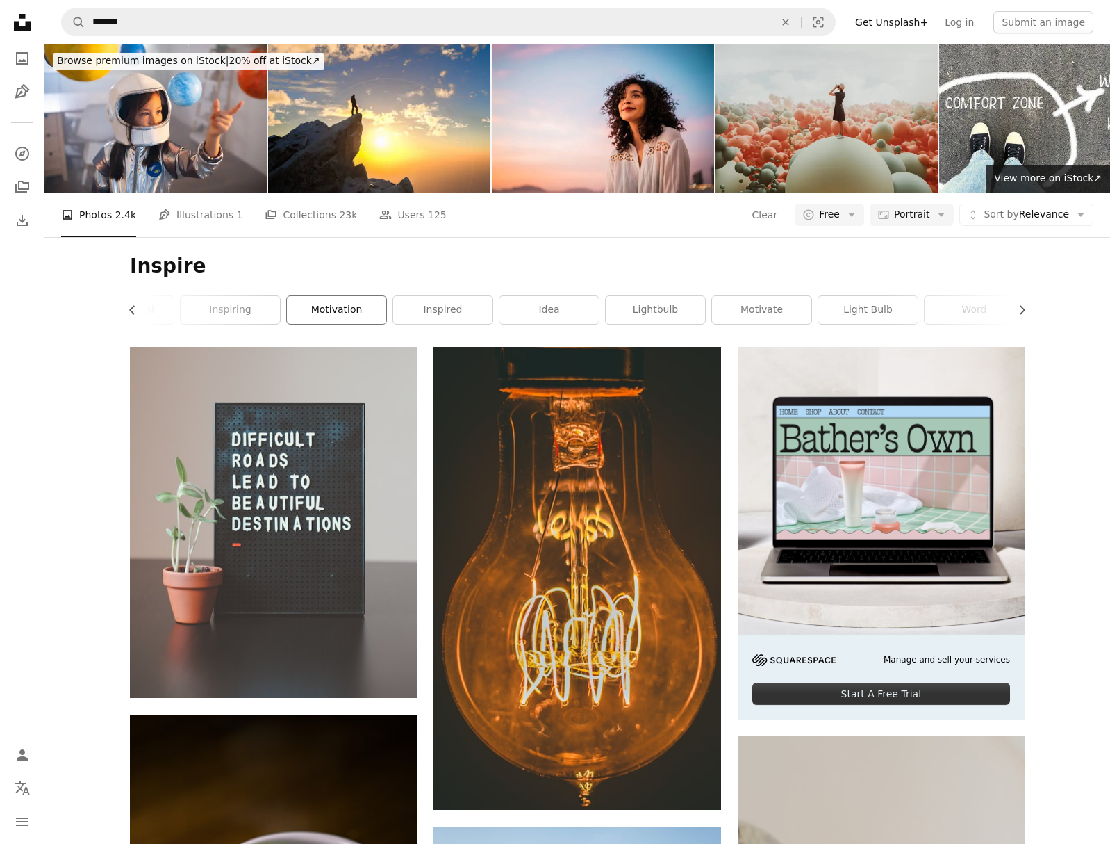
click at [363, 309] on link "motivation" at bounding box center [336, 310] width 99 height 28
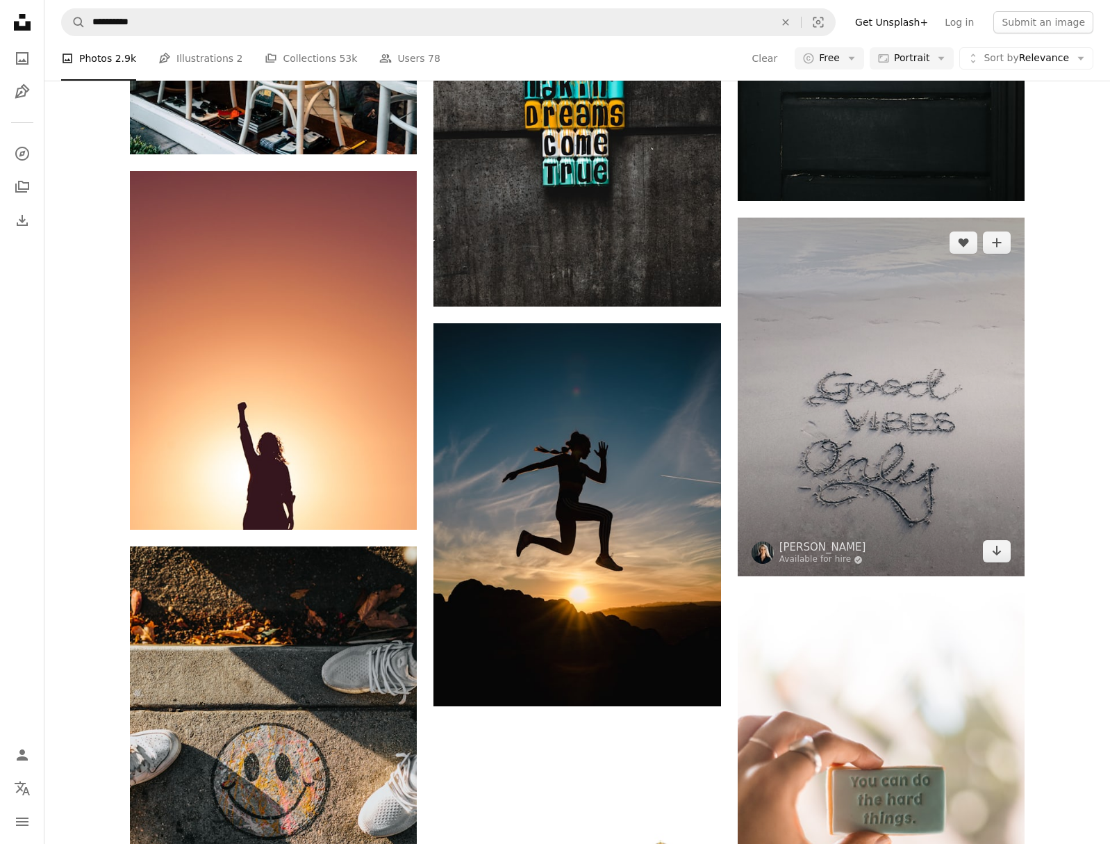
scroll to position [1233, 0]
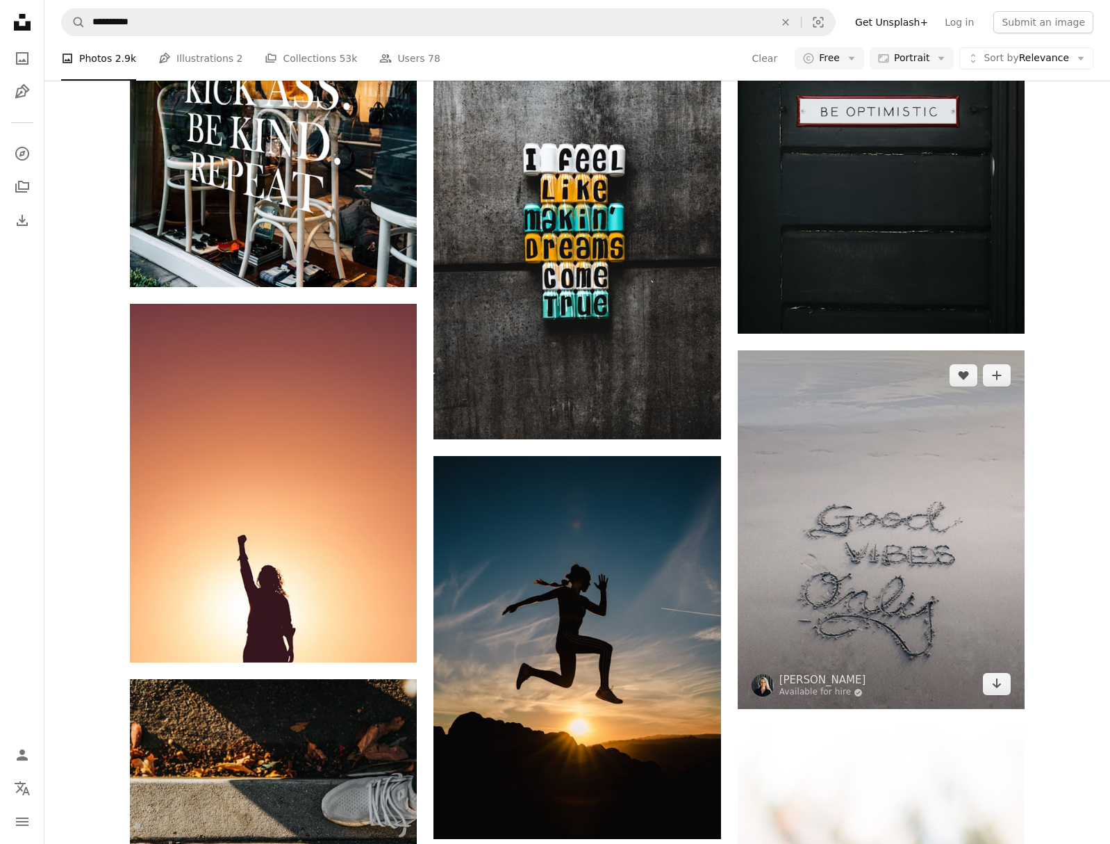
click at [804, 495] on img at bounding box center [881, 529] width 287 height 359
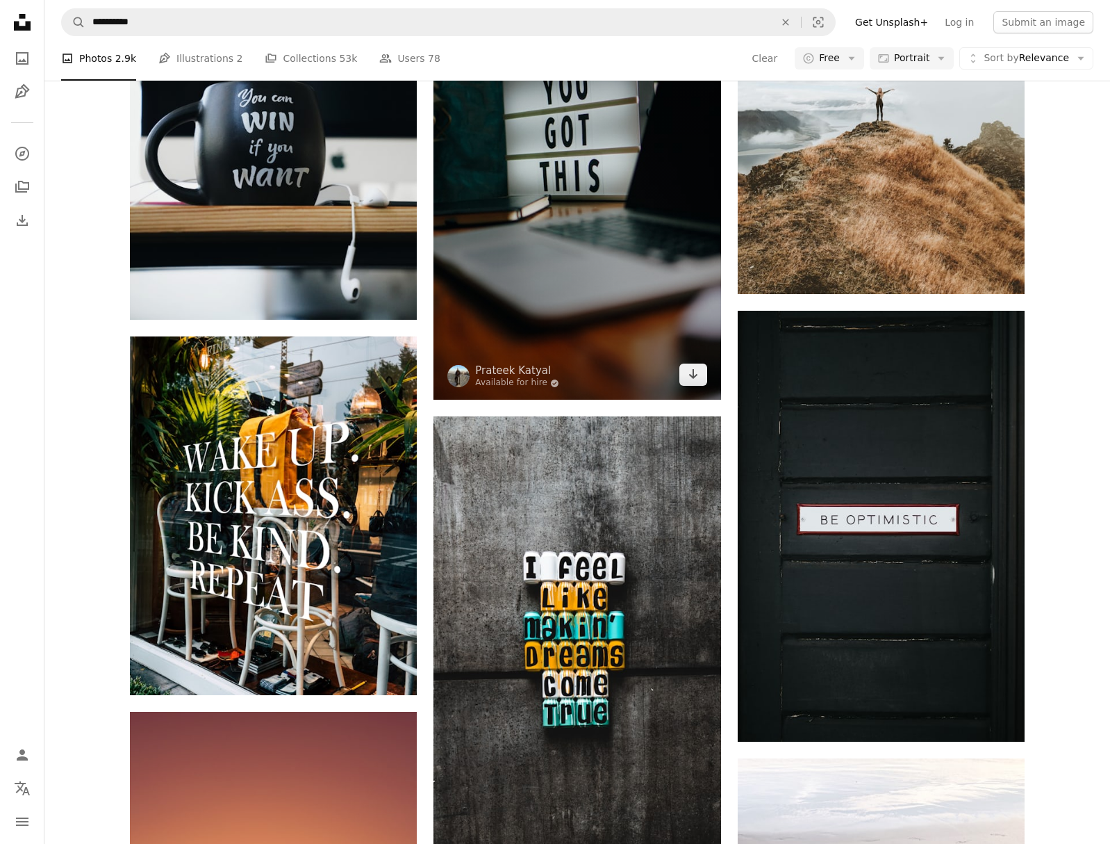
scroll to position [801, 0]
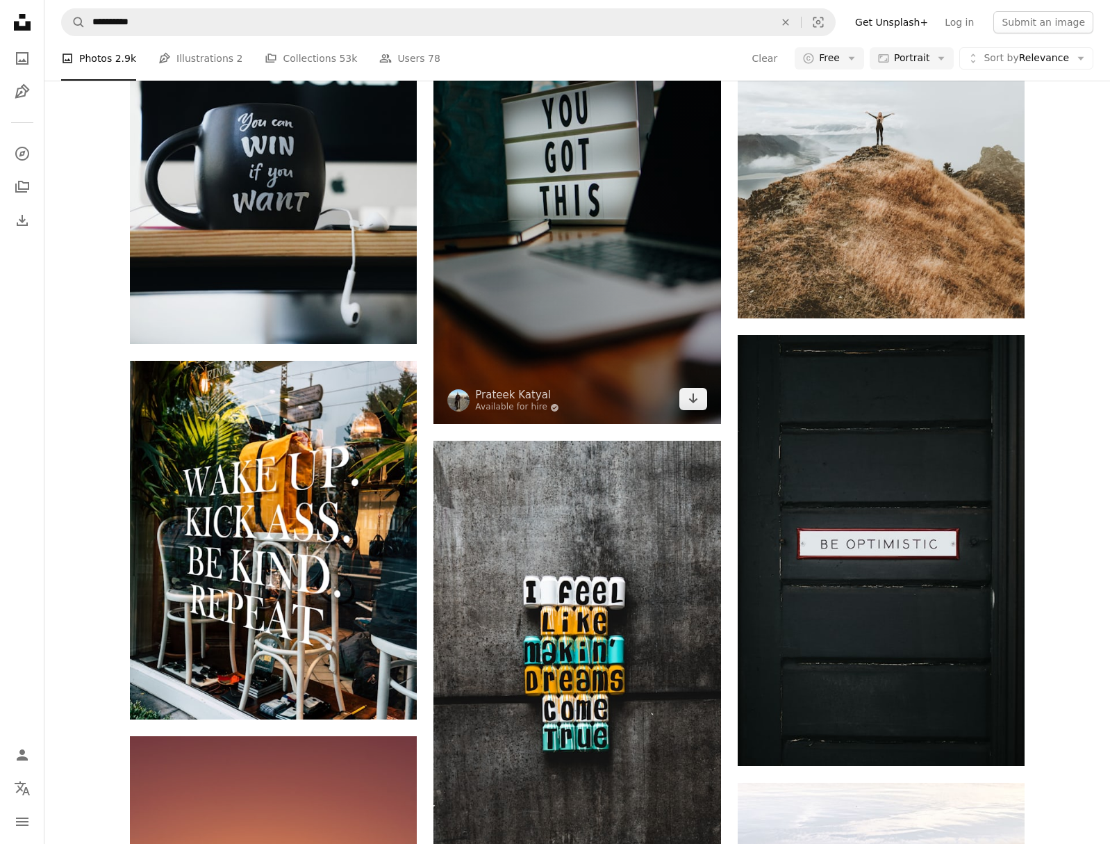
click at [597, 283] on img at bounding box center [577, 208] width 287 height 431
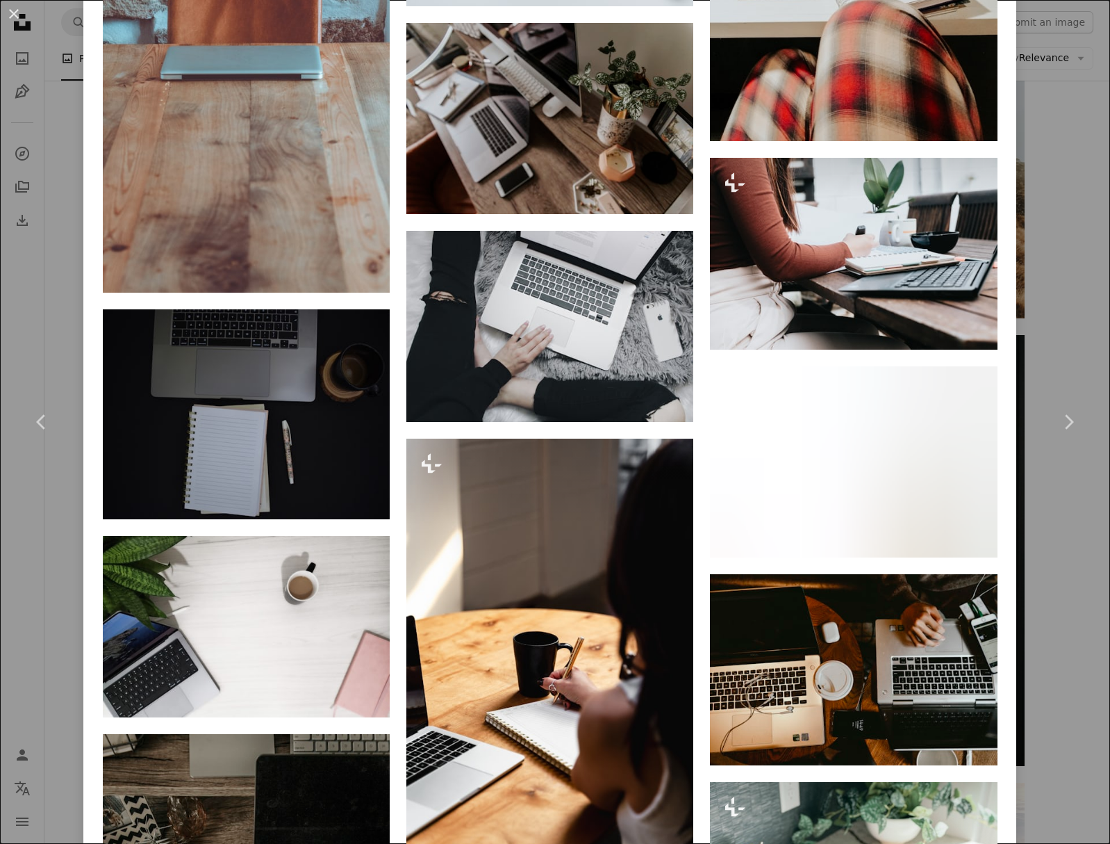
scroll to position [6015, 0]
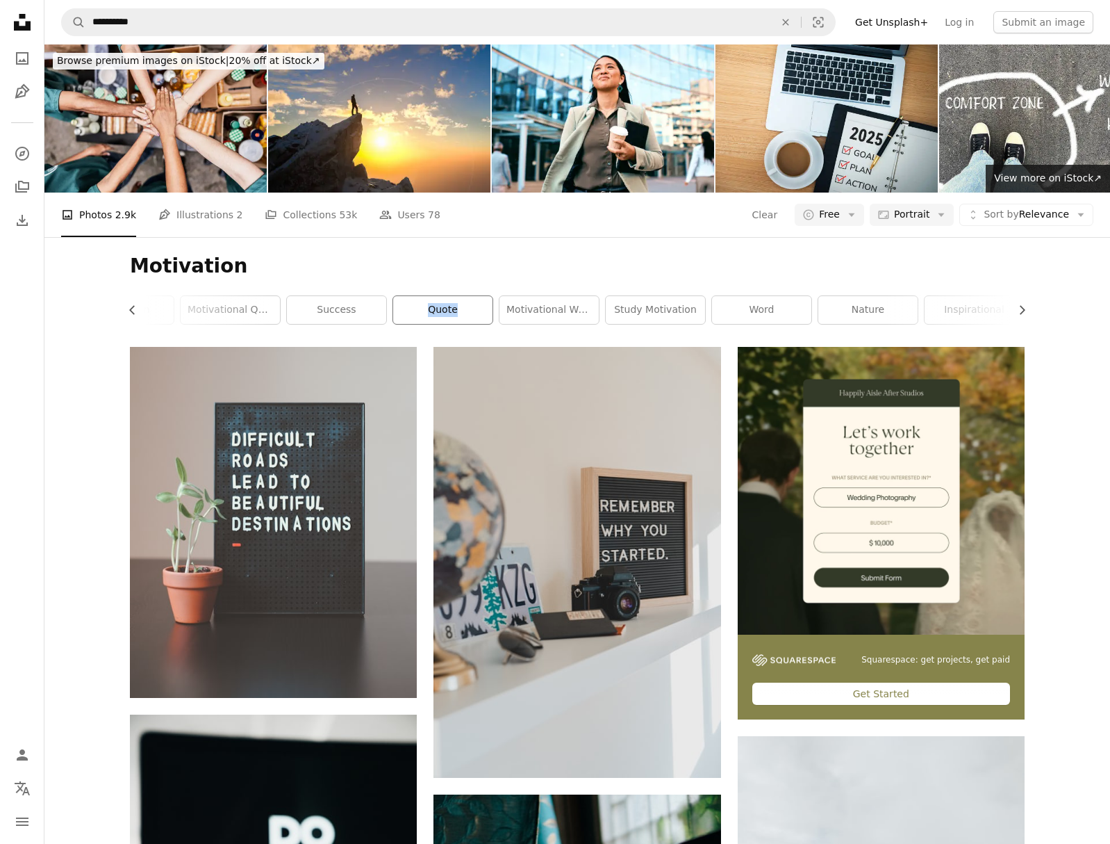
click at [416, 306] on link "quote" at bounding box center [442, 310] width 99 height 28
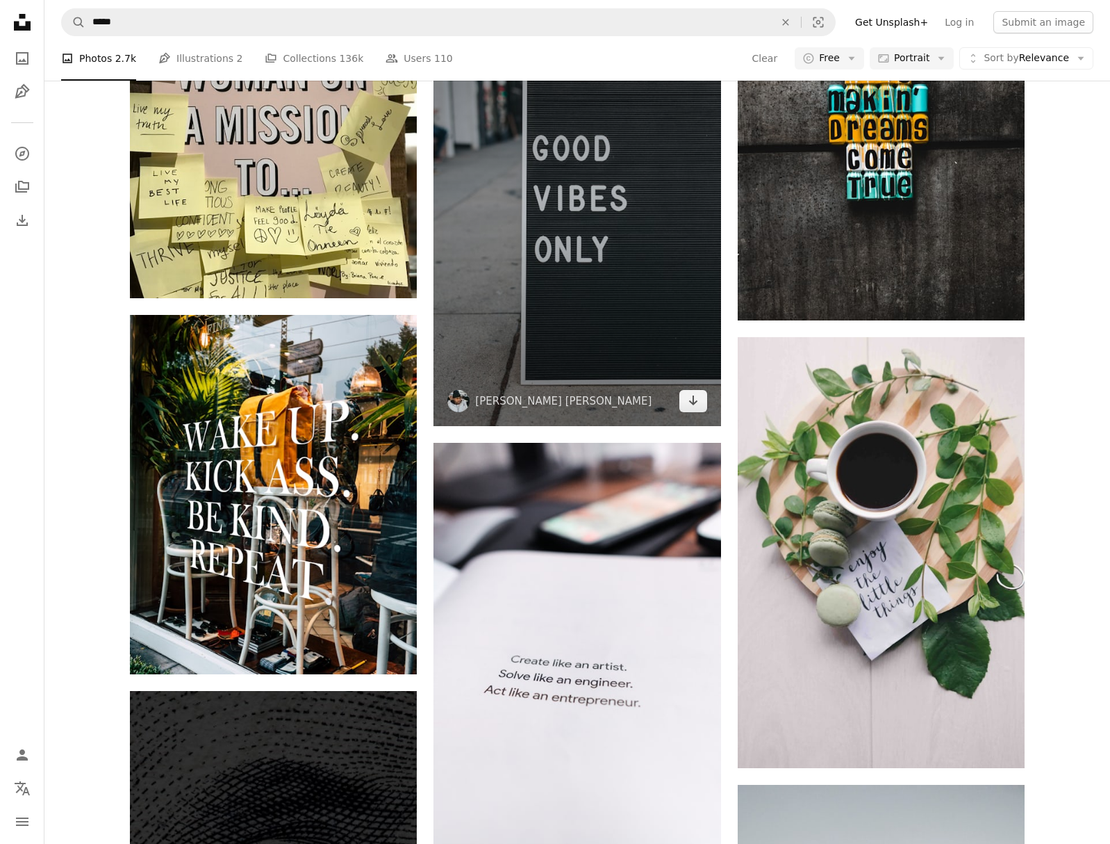
scroll to position [1195, 0]
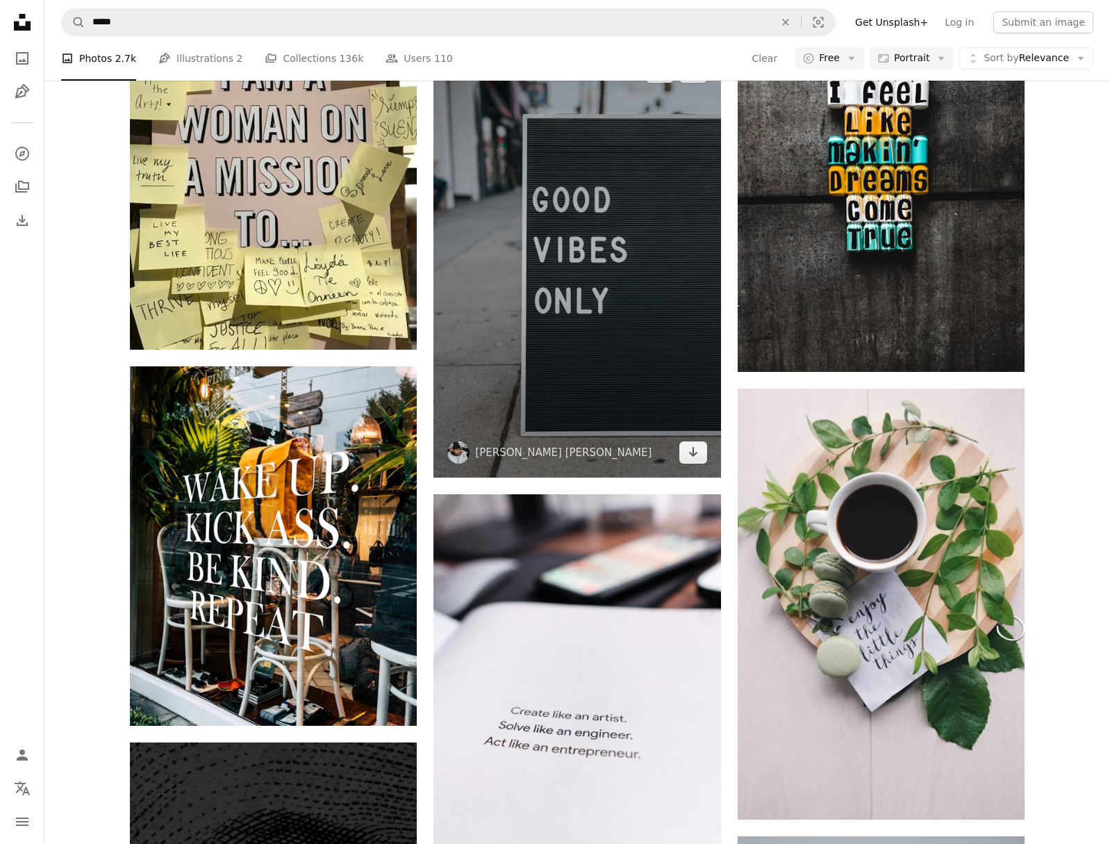
click at [520, 197] on img at bounding box center [577, 262] width 287 height 431
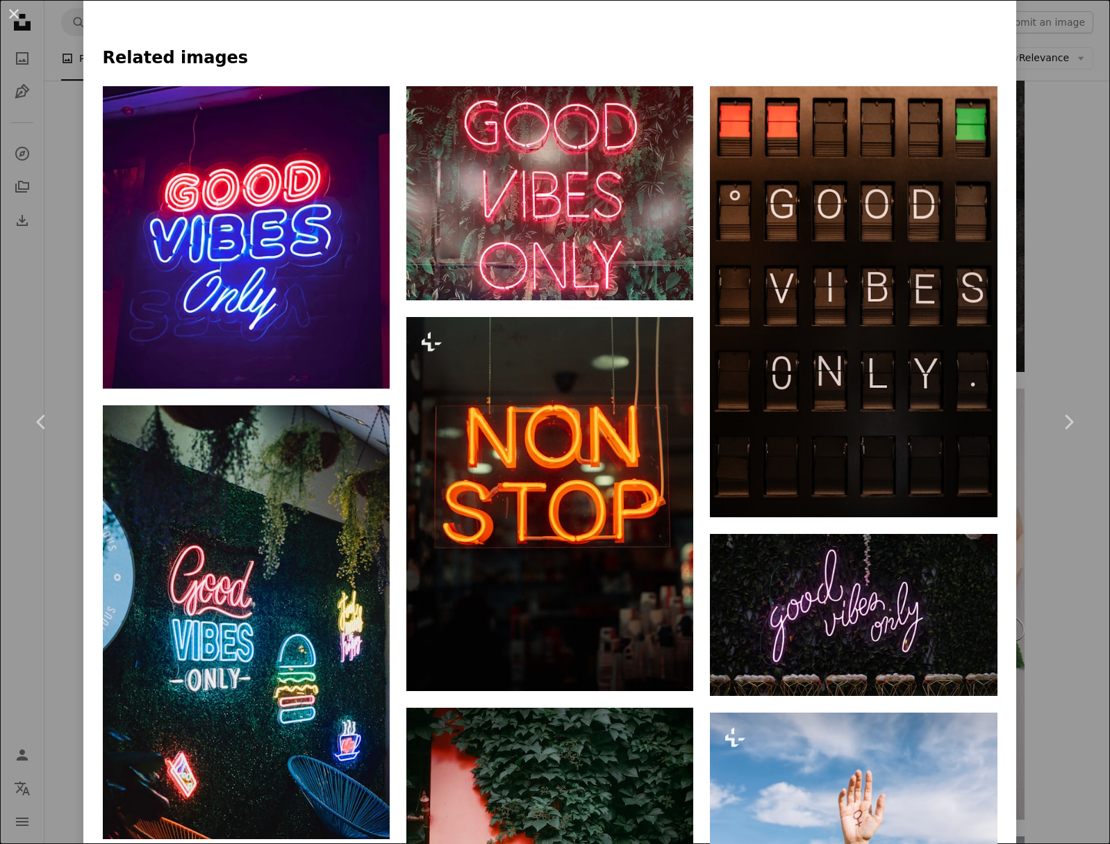
scroll to position [1253, 0]
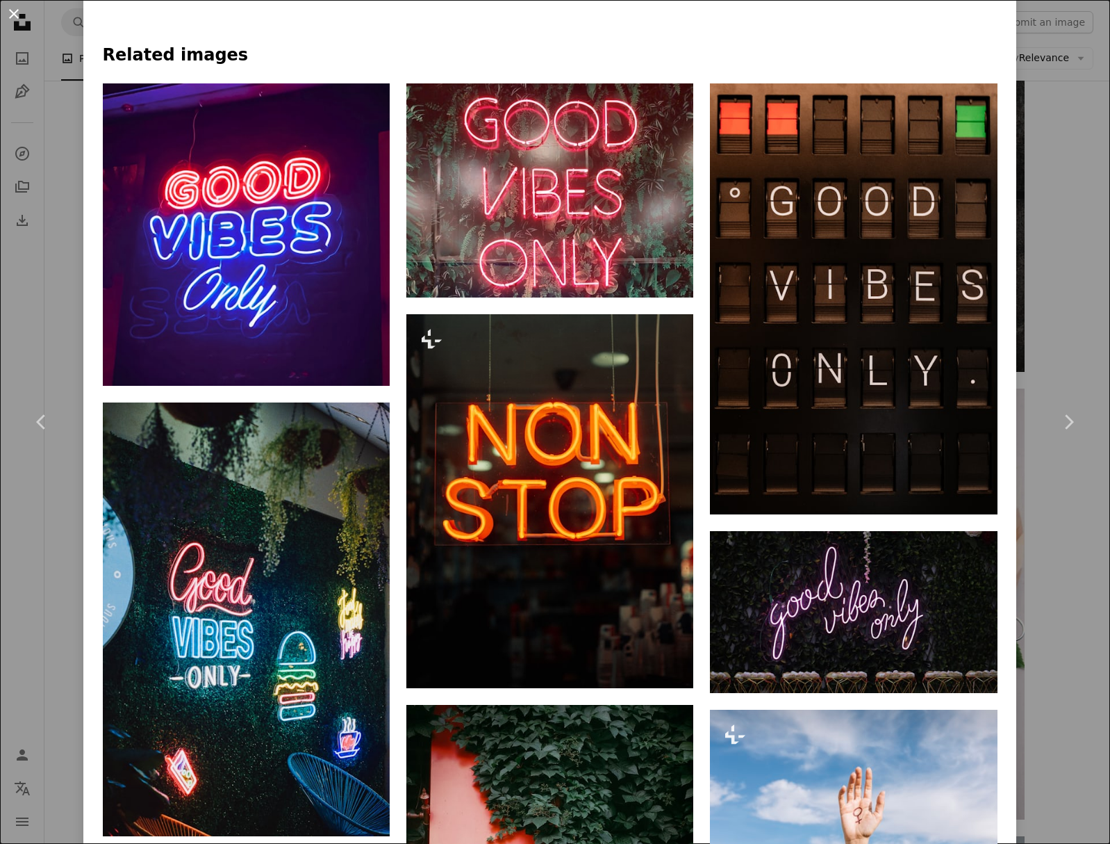
click at [11, 15] on button "An X shape" at bounding box center [14, 14] width 17 height 17
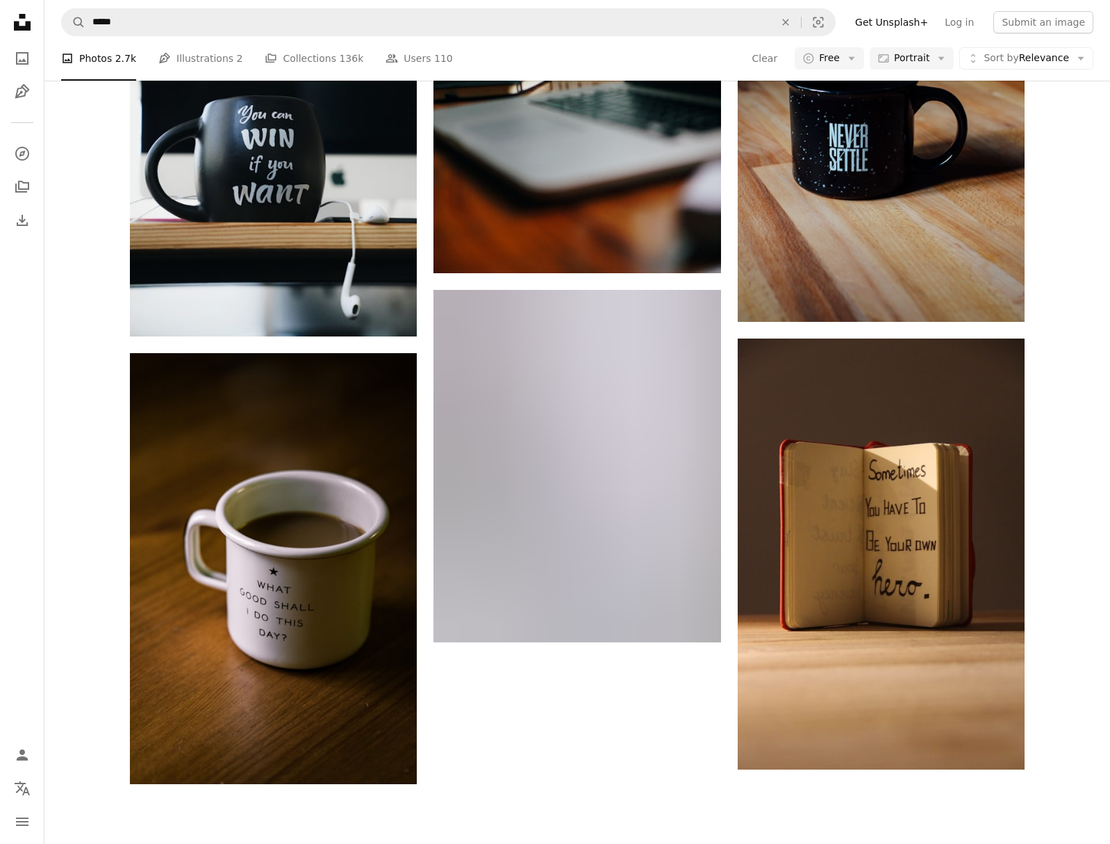
scroll to position [3269, 0]
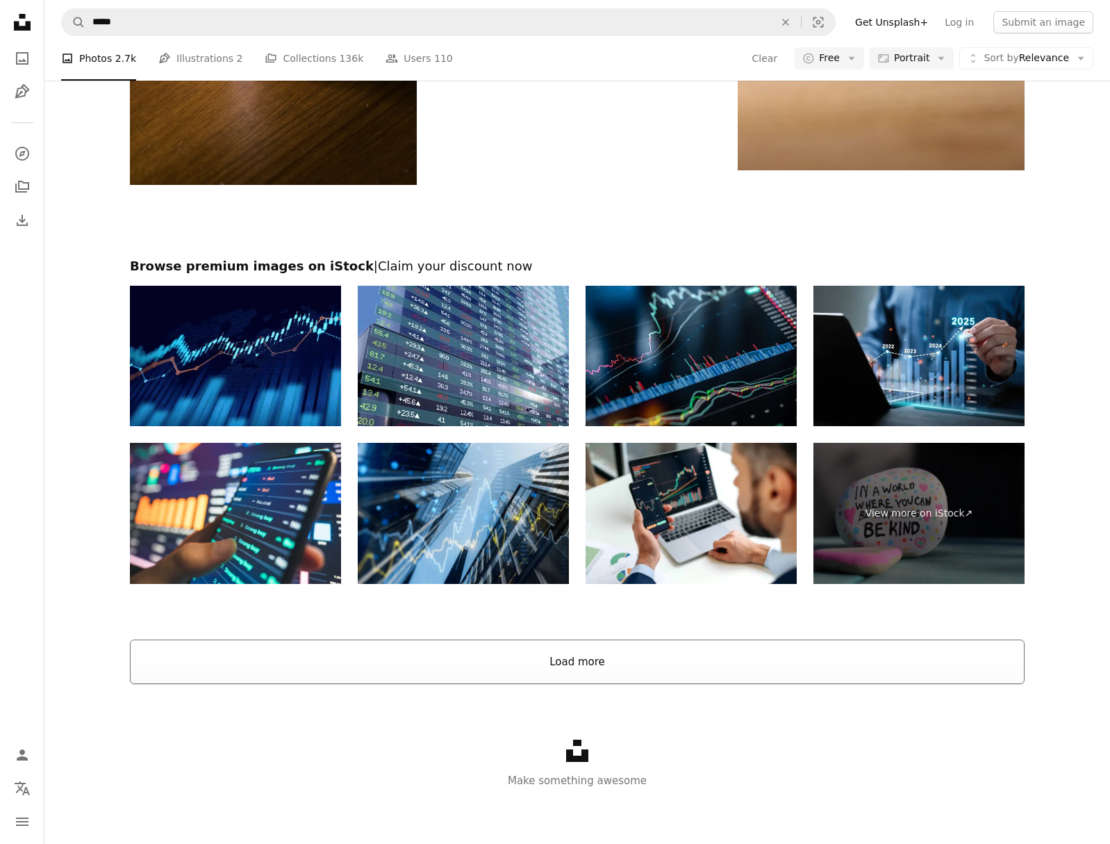
click at [605, 672] on button "Load more" at bounding box center [577, 661] width 895 height 44
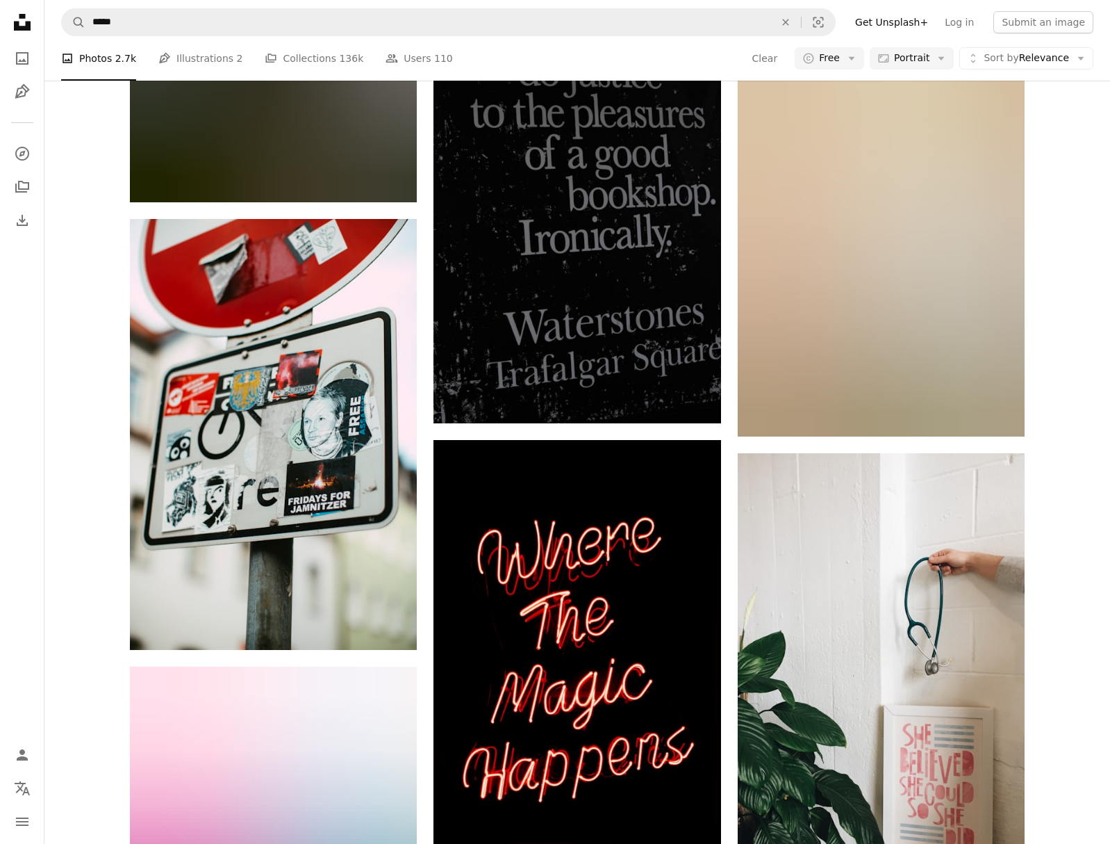
scroll to position [23377, 0]
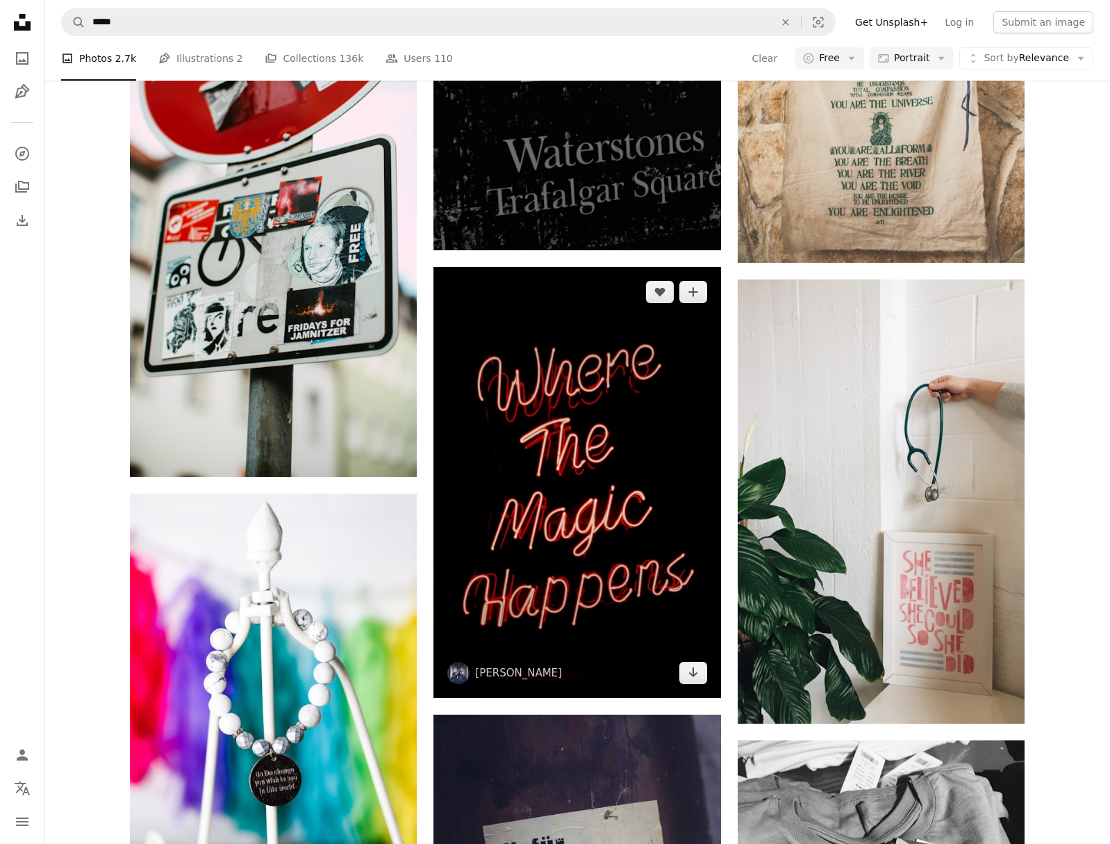
click at [618, 591] on img at bounding box center [577, 482] width 287 height 431
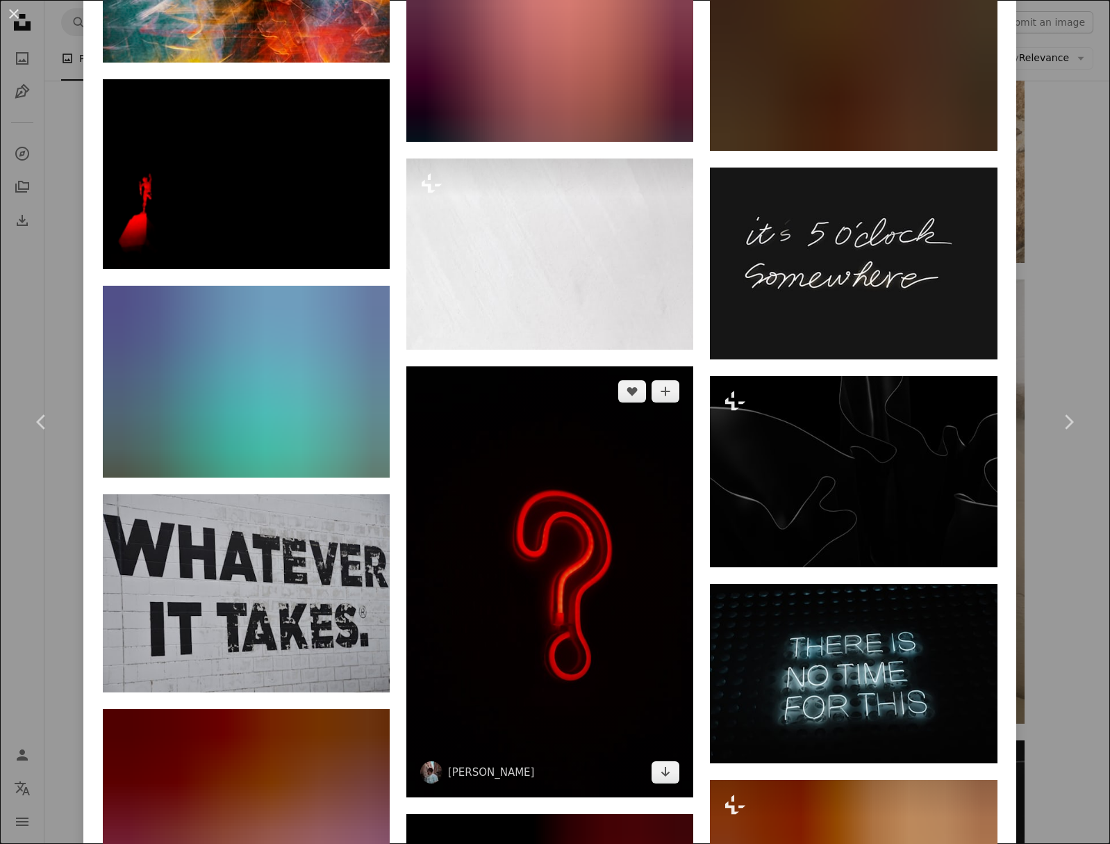
scroll to position [6700, 0]
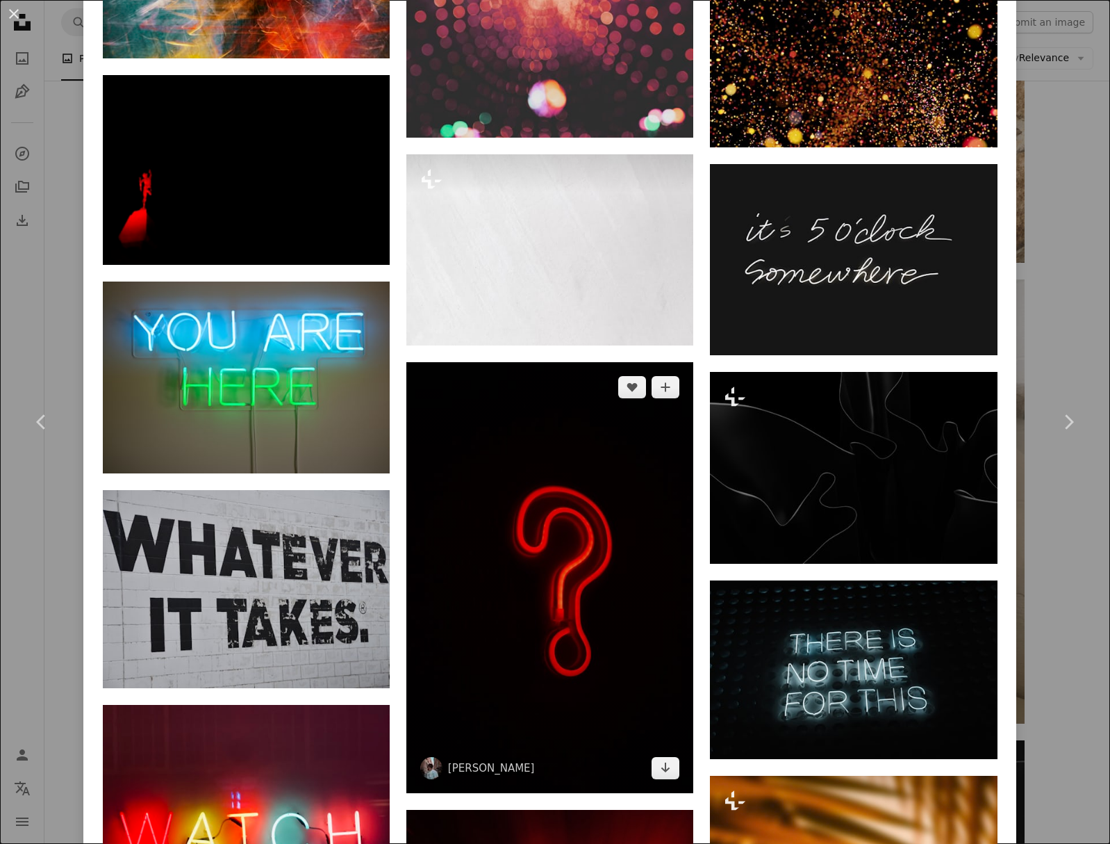
click at [617, 515] on img at bounding box center [549, 577] width 287 height 431
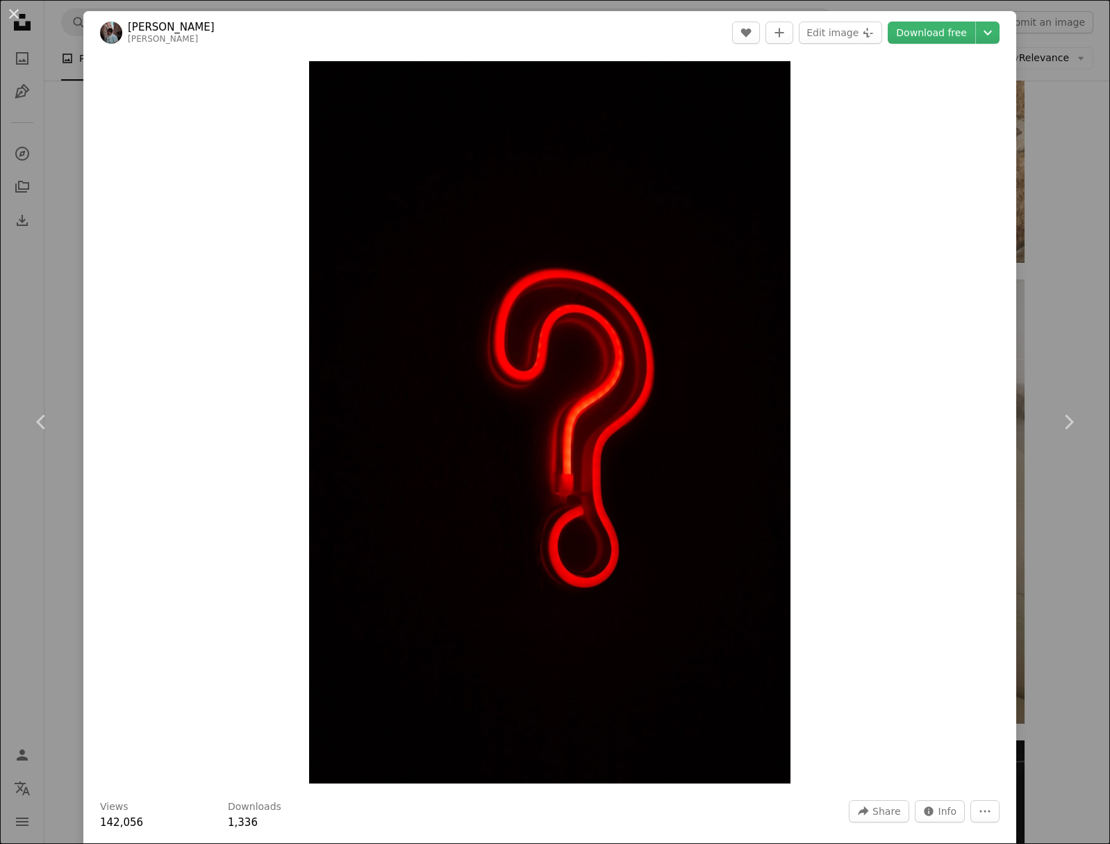
click at [1066, 113] on div "An X shape Chevron left Chevron right [PERSON_NAME] simonesecci A heart A plus …" at bounding box center [555, 422] width 1110 height 844
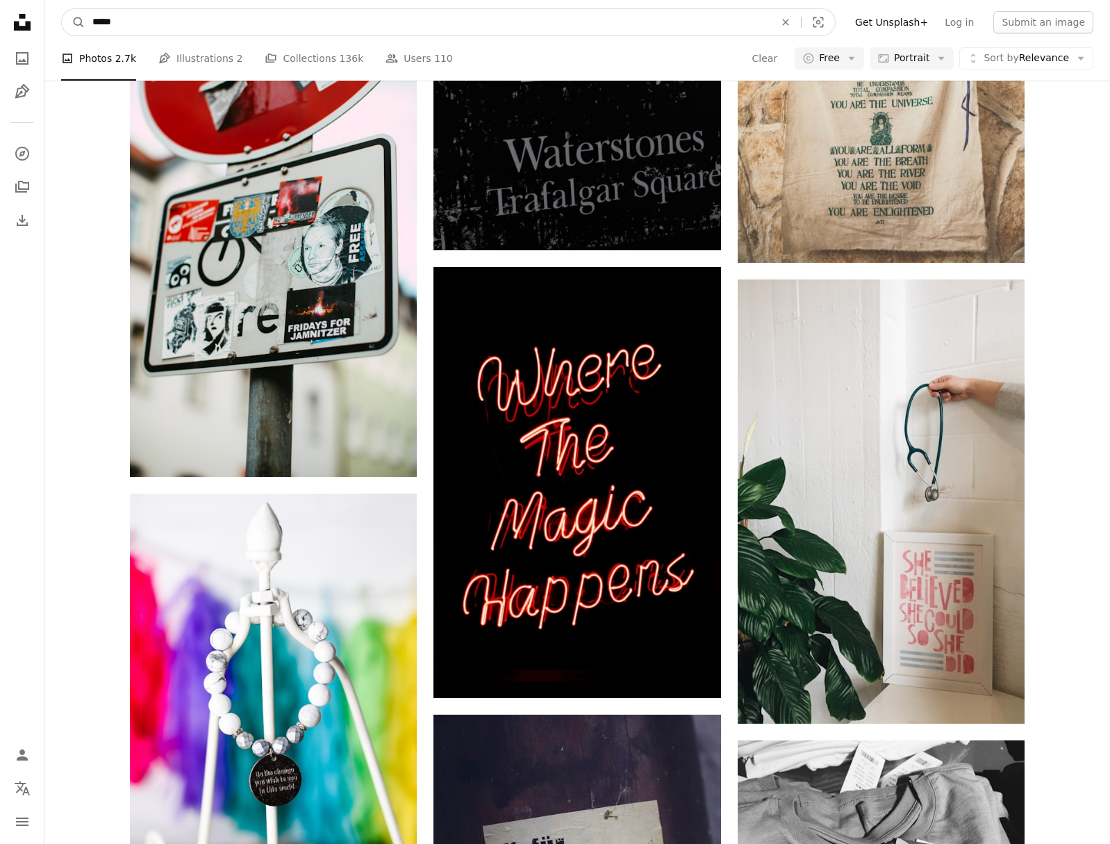
click at [355, 29] on input "*****" at bounding box center [427, 22] width 685 height 26
type input "****"
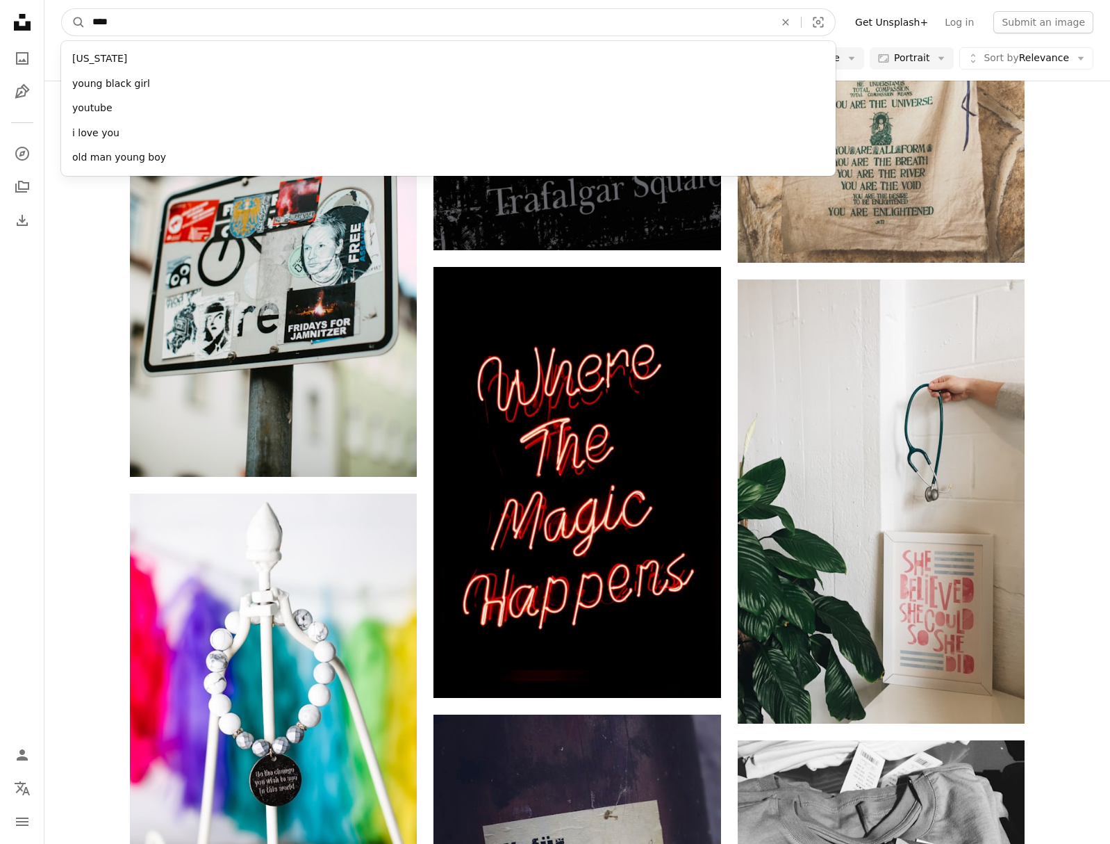
click button "A magnifying glass" at bounding box center [74, 22] width 24 height 26
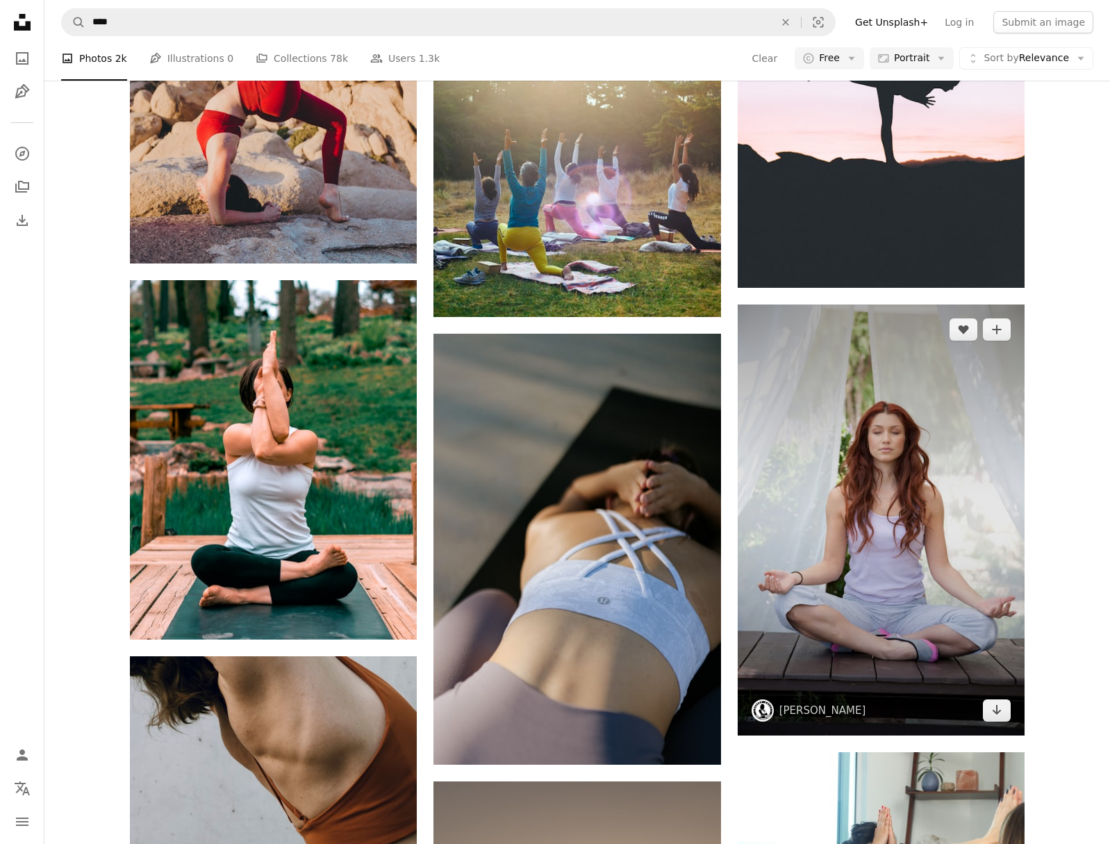
scroll to position [1251, 0]
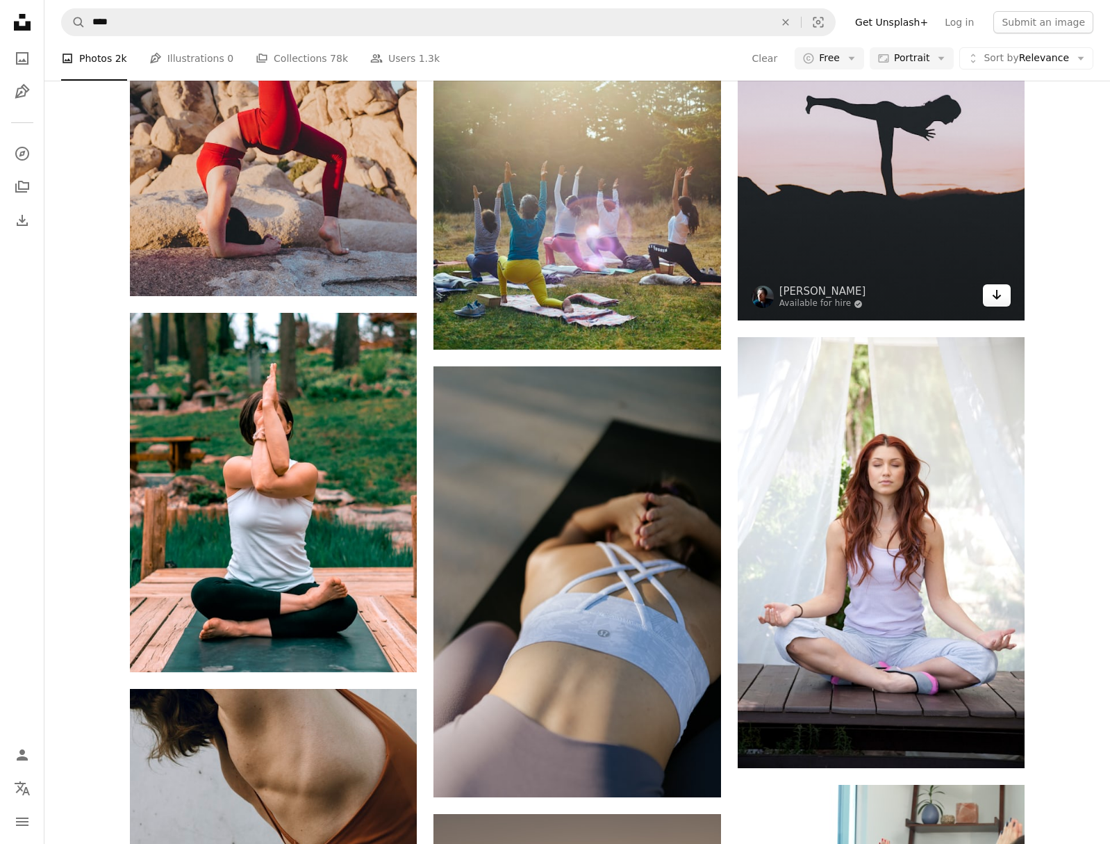
click at [985, 298] on link "Arrow pointing down" at bounding box center [997, 295] width 28 height 22
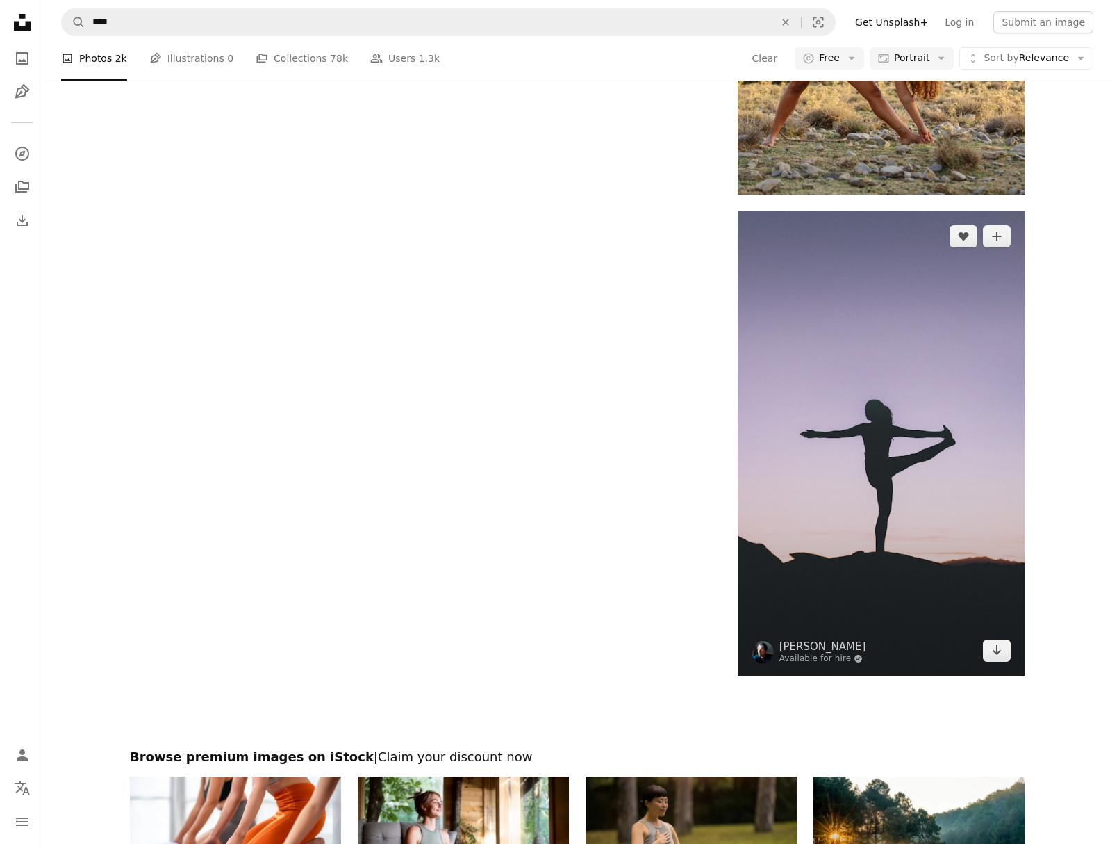
scroll to position [3097, 0]
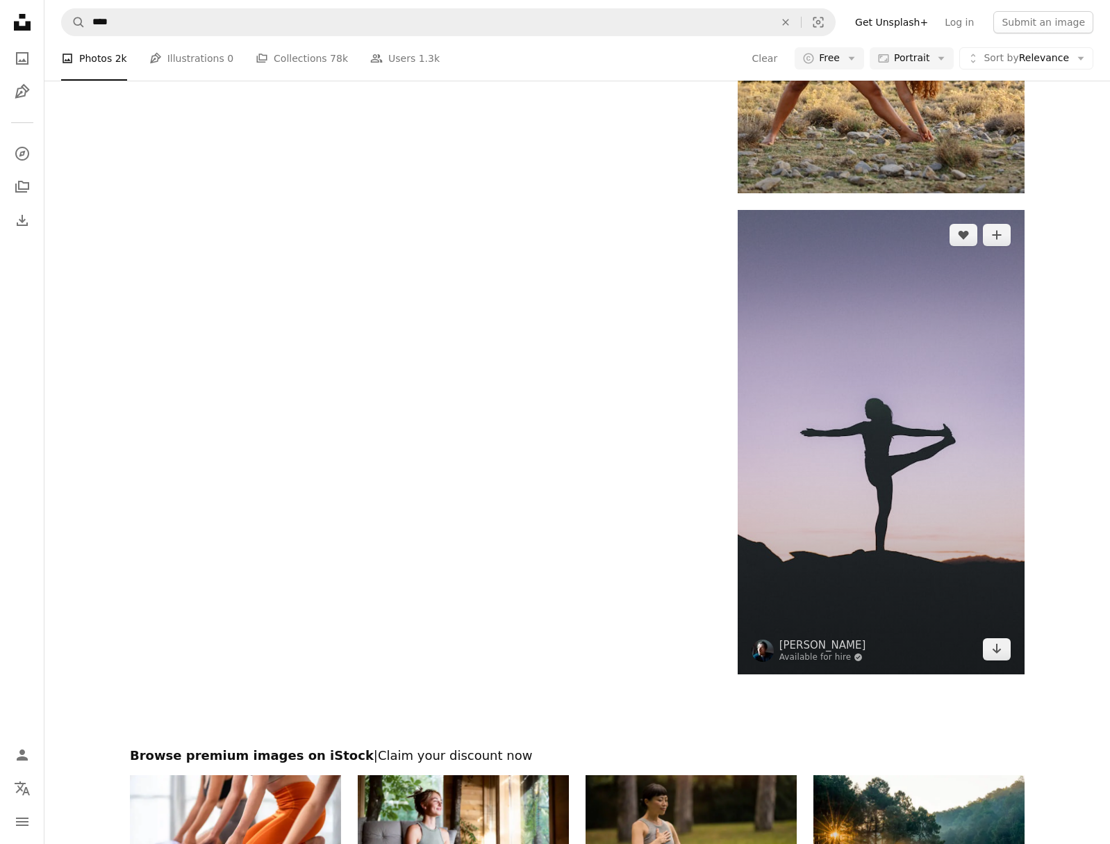
click at [931, 452] on img at bounding box center [881, 442] width 287 height 464
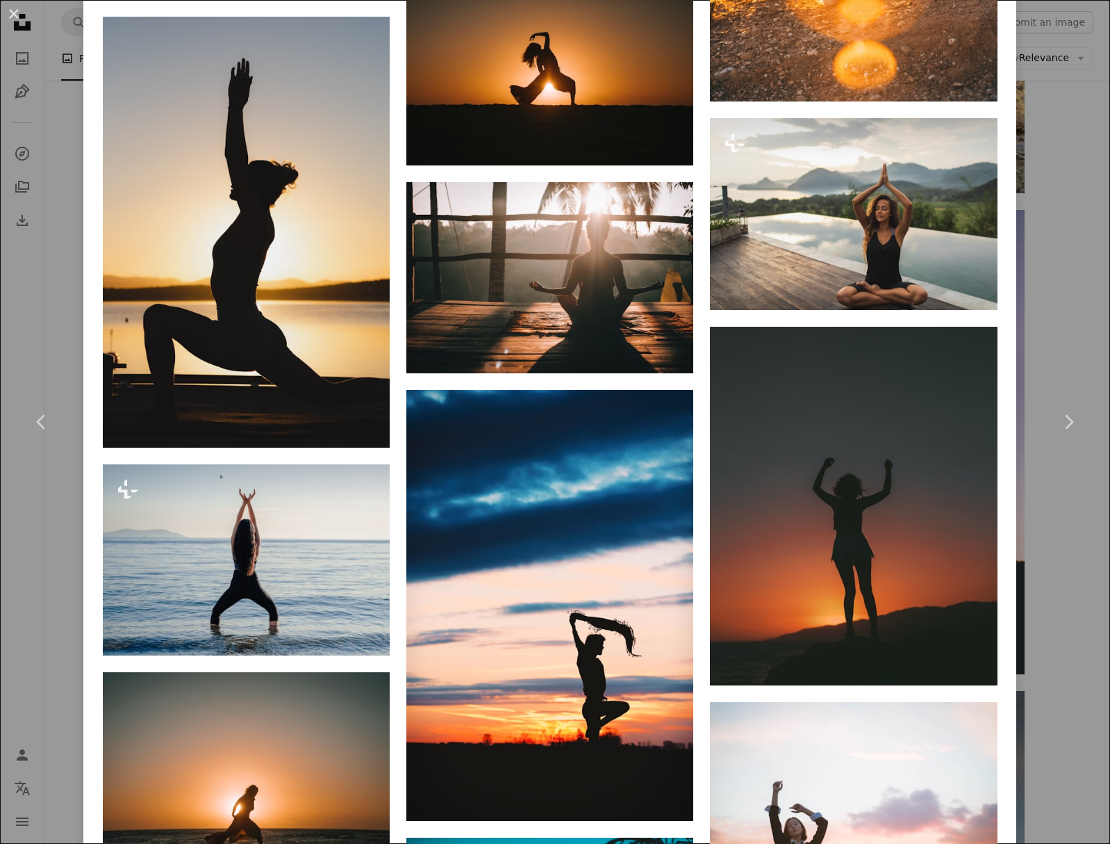
scroll to position [3401, 0]
